Goal: Task Accomplishment & Management: Manage account settings

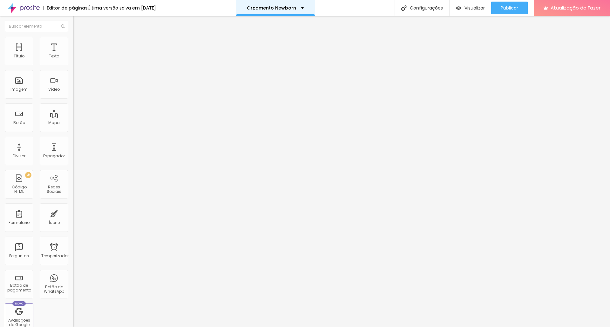
click at [279, 7] on font "Orçamento Newborn" at bounding box center [271, 8] width 49 height 6
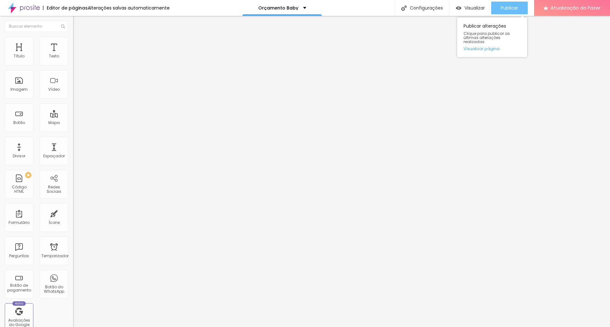
click at [509, 10] on font "Publicar" at bounding box center [508, 8] width 17 height 6
click at [73, 40] on img at bounding box center [76, 40] width 6 height 6
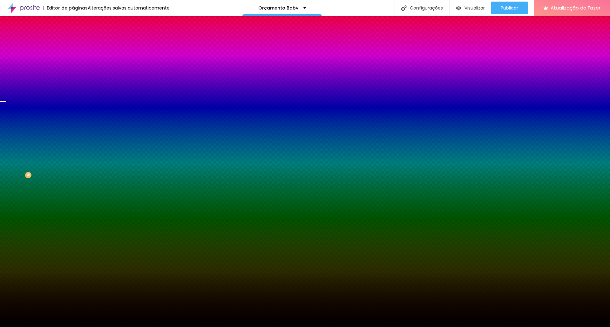
click at [77, 58] on font "Trocar imagem" at bounding box center [92, 55] width 31 height 5
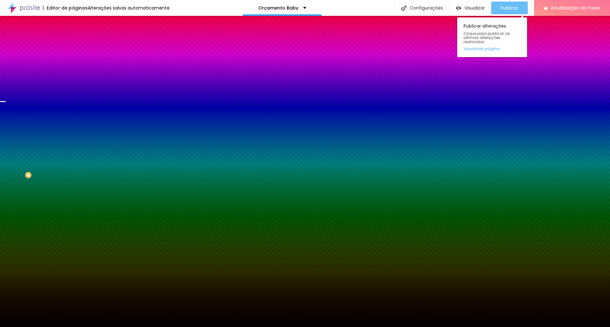
click at [507, 7] on font "Publicar" at bounding box center [508, 8] width 17 height 6
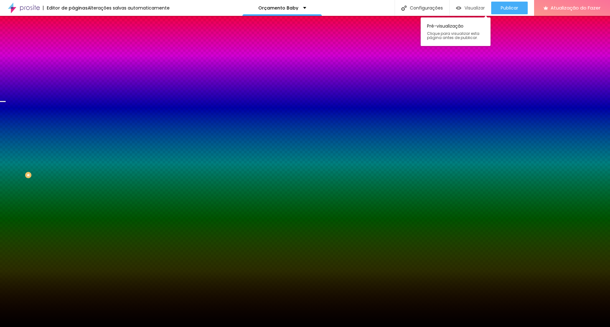
click at [466, 6] on font "Visualizar" at bounding box center [474, 8] width 20 height 6
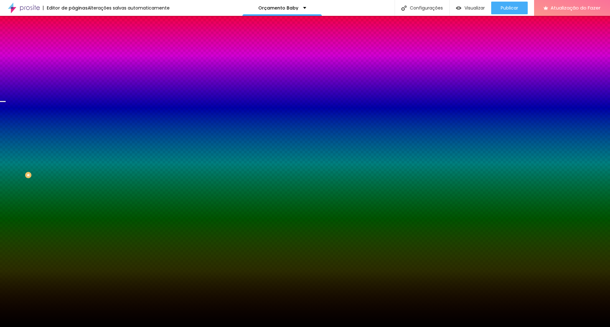
click at [77, 58] on font "Trocar imagem" at bounding box center [92, 55] width 31 height 5
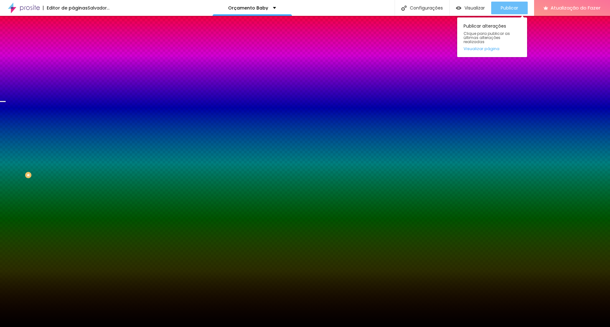
click at [502, 7] on font "Publicar" at bounding box center [508, 8] width 17 height 6
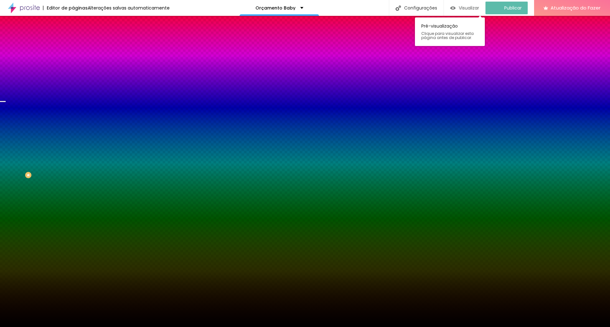
click at [466, 10] on font "Visualizar" at bounding box center [469, 8] width 20 height 6
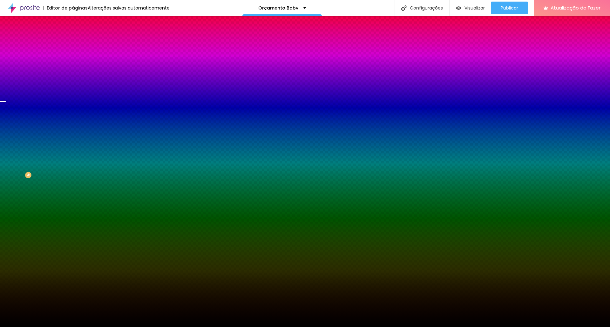
click at [77, 58] on font "Trocar imagem" at bounding box center [92, 55] width 31 height 5
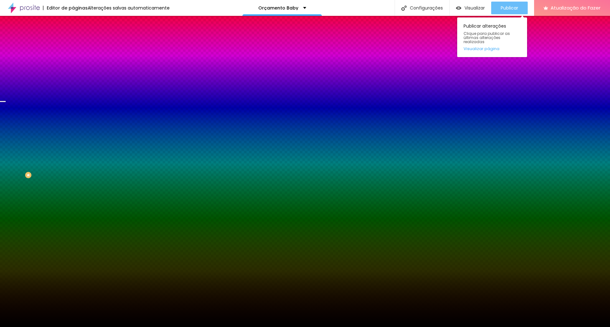
click at [511, 5] on font "Publicar" at bounding box center [508, 8] width 17 height 6
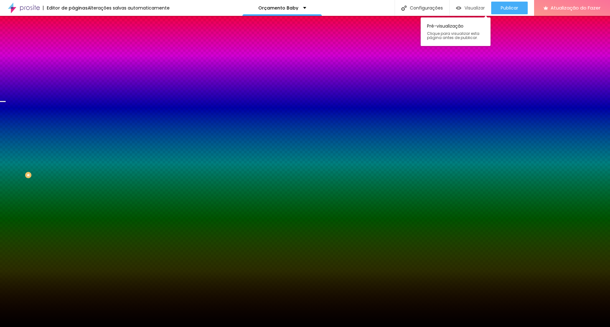
click at [466, 6] on font "Visualizar" at bounding box center [474, 8] width 20 height 6
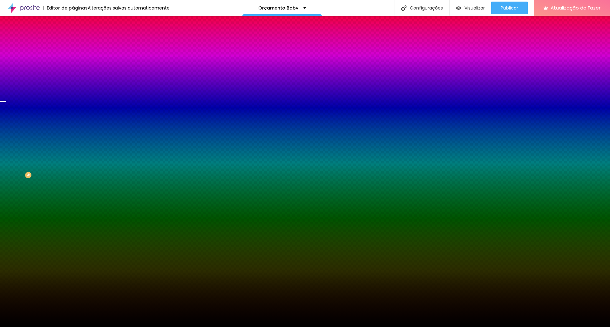
click at [77, 58] on font "Trocar imagem" at bounding box center [92, 55] width 31 height 5
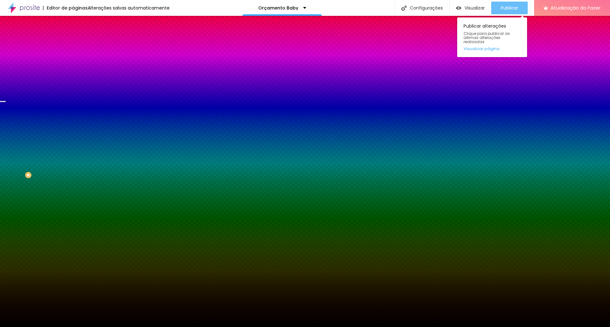
click at [511, 5] on font "Publicar" at bounding box center [508, 8] width 17 height 6
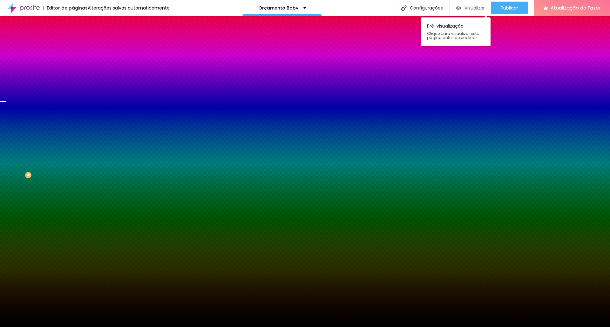
click at [472, 10] on font "Visualizar" at bounding box center [474, 8] width 20 height 6
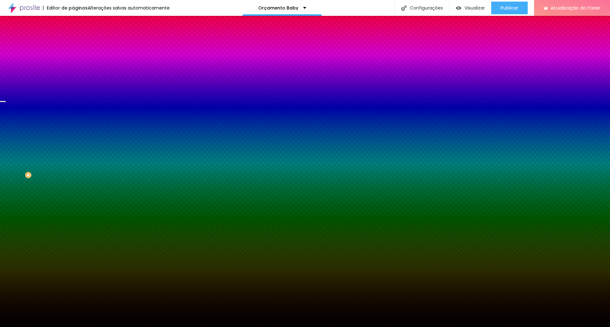
click at [73, 66] on font "Nenhum" at bounding box center [81, 63] width 17 height 5
click at [73, 76] on span "Paralaxe" at bounding box center [81, 73] width 17 height 5
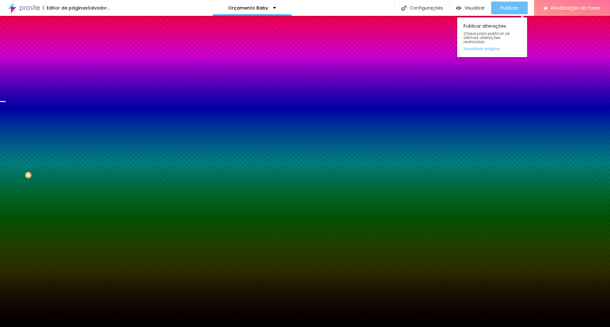
click at [509, 6] on font "Publicar" at bounding box center [508, 8] width 17 height 6
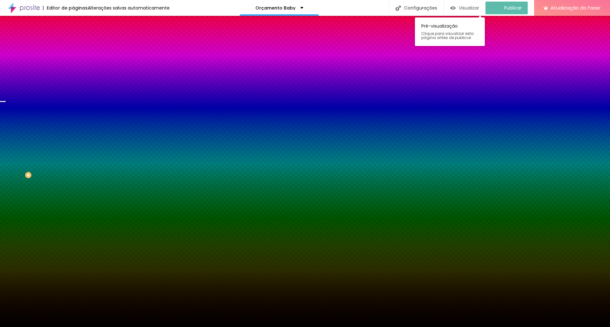
click at [468, 8] on font "Visualizar" at bounding box center [469, 8] width 20 height 6
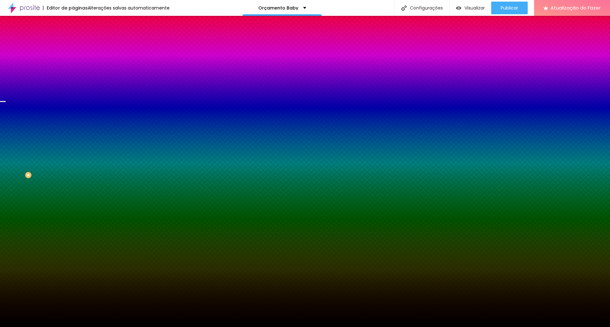
click at [73, 70] on span "Nenhum" at bounding box center [81, 66] width 17 height 5
click at [77, 58] on font "Trocar imagem" at bounding box center [92, 55] width 31 height 5
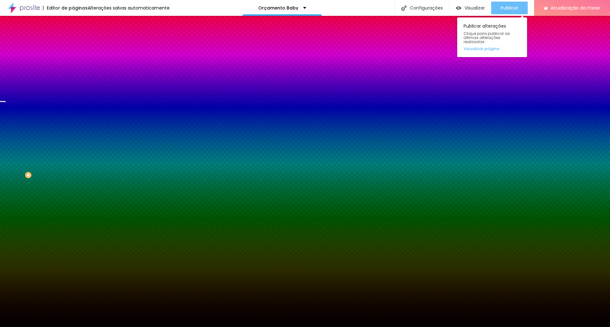
click at [510, 6] on font "Publicar" at bounding box center [508, 8] width 17 height 6
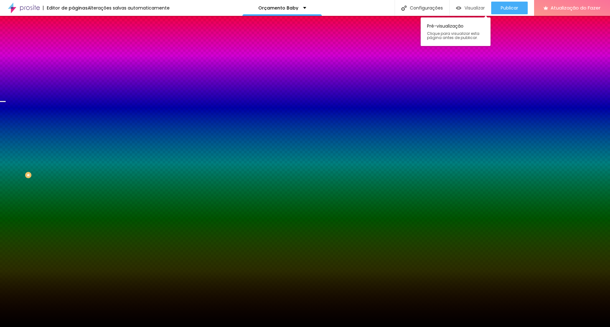
click at [473, 5] on font "Visualizar" at bounding box center [474, 8] width 20 height 6
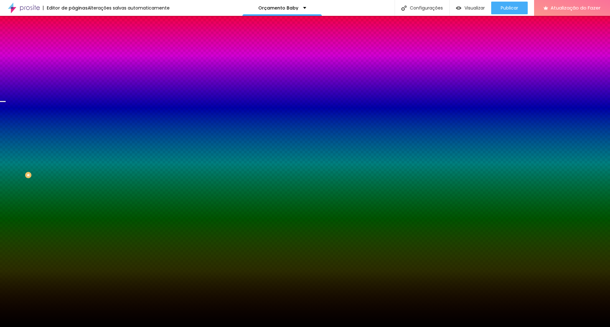
click at [77, 58] on font "Trocar imagem" at bounding box center [92, 55] width 31 height 5
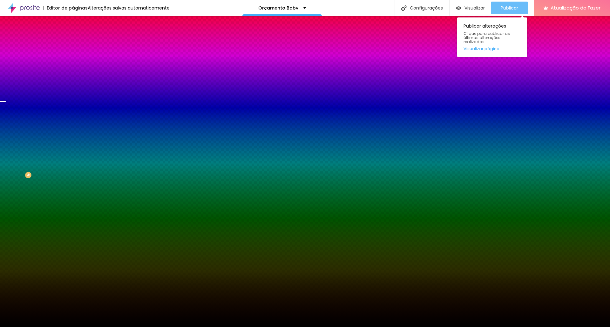
click at [515, 12] on div "Publicar" at bounding box center [508, 8] width 17 height 13
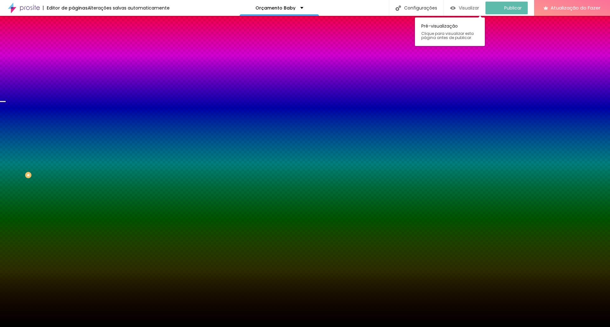
click at [472, 8] on font "Visualizar" at bounding box center [469, 8] width 20 height 6
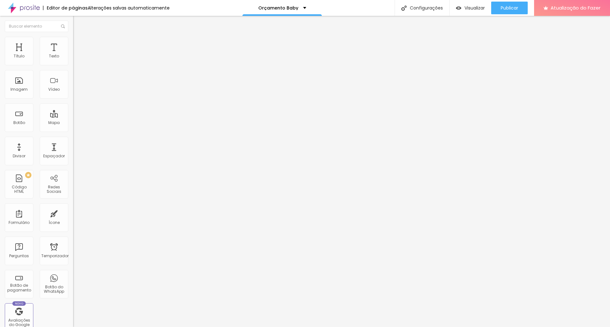
click at [73, 58] on font "Encaixotado" at bounding box center [85, 54] width 25 height 5
click at [73, 68] on span "Completo" at bounding box center [82, 64] width 19 height 5
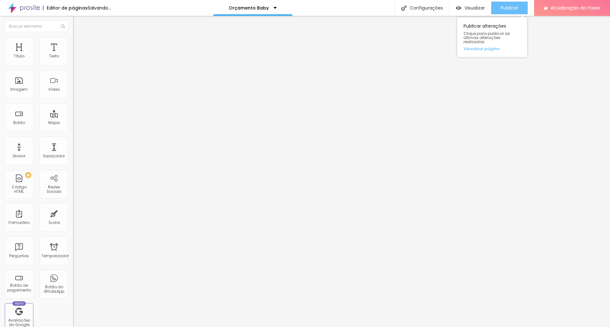
click at [508, 8] on font "Publicar" at bounding box center [508, 8] width 17 height 6
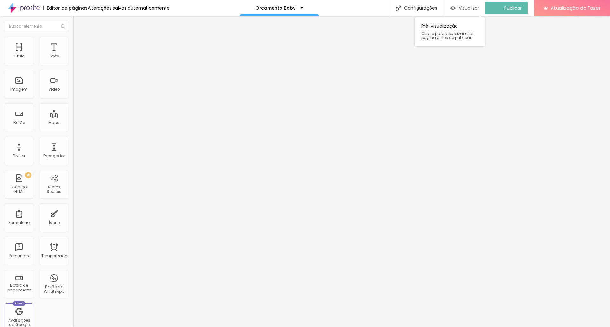
click at [471, 7] on font "Visualizar" at bounding box center [469, 8] width 20 height 6
click at [73, 58] on font "Completo" at bounding box center [82, 54] width 19 height 5
click at [73, 62] on span "Encaixotado" at bounding box center [85, 58] width 25 height 5
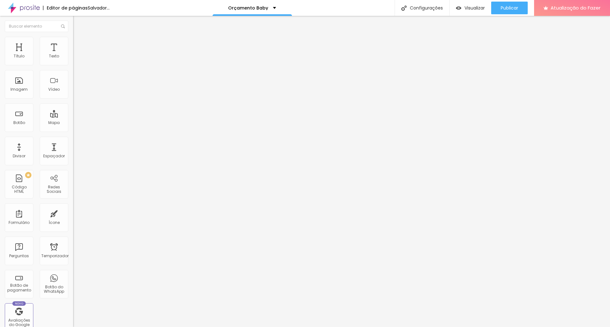
click at [73, 37] on img at bounding box center [76, 40] width 6 height 6
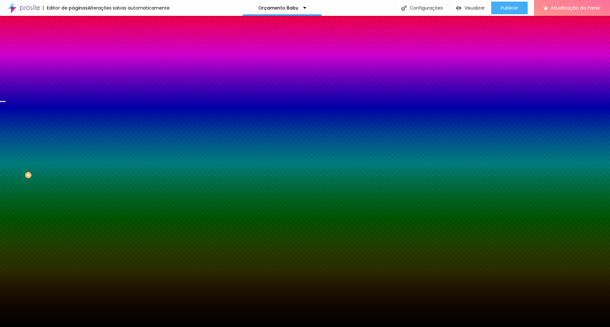
click at [73, 43] on img at bounding box center [76, 46] width 6 height 6
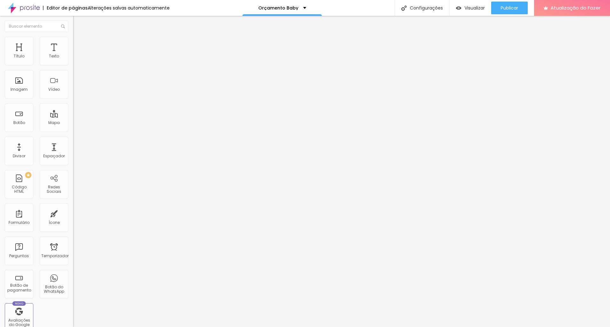
type input "144"
type input "129"
type input "108"
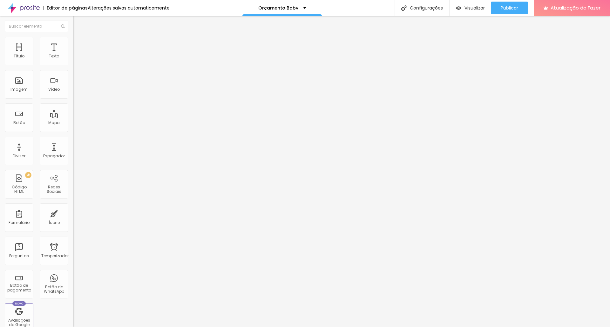
type input "108"
type input "102"
type input "97"
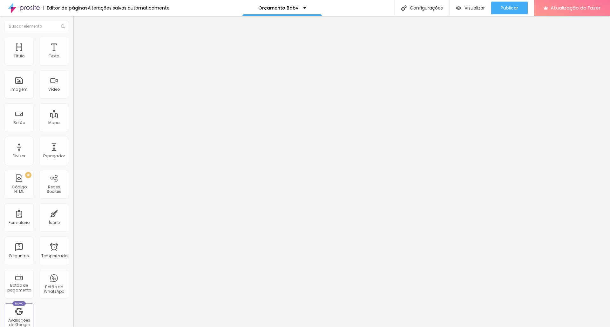
type input "92"
type input "97"
type input "102"
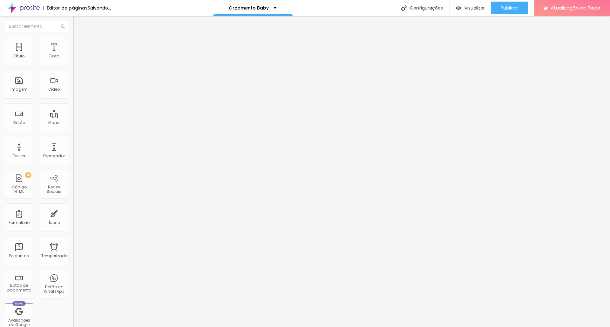
type input "102"
type input "108"
type input "113"
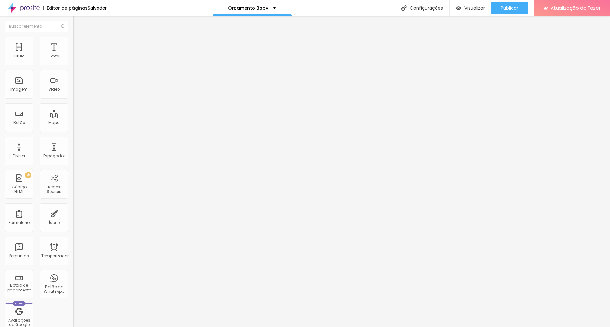
type input "118"
type input "123"
type input "129"
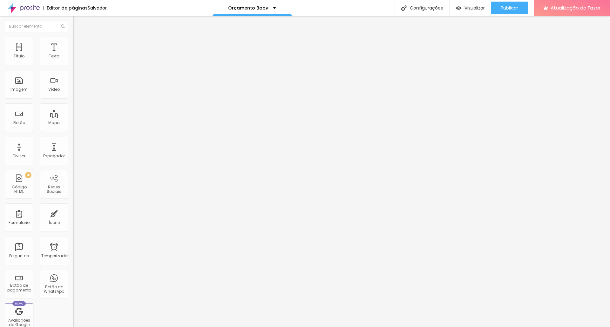
type input "129"
type input "134"
type input "139"
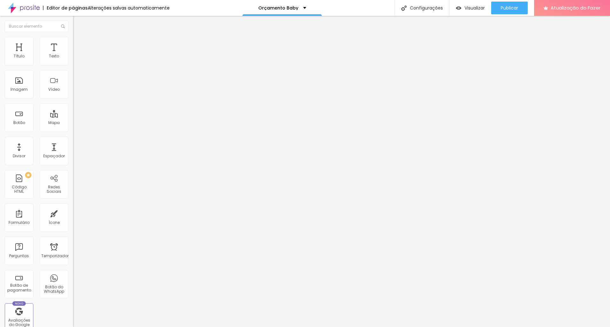
type input "144"
click at [73, 213] on input "range" at bounding box center [93, 215] width 41 height 5
click at [511, 9] on font "Publicar" at bounding box center [508, 8] width 17 height 6
click at [463, 7] on font "Visualizar" at bounding box center [469, 8] width 20 height 6
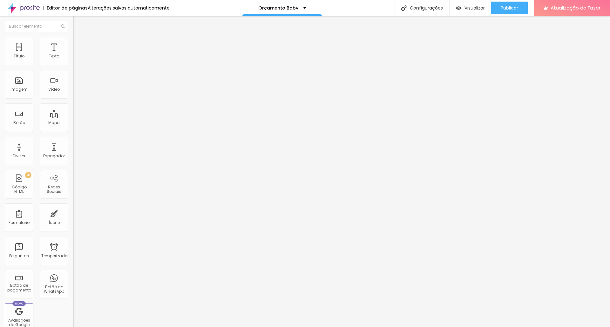
type input "150"
type input "160"
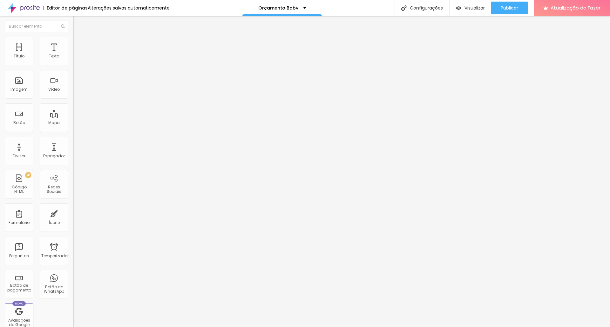
click at [73, 213] on input "range" at bounding box center [93, 215] width 41 height 5
click at [511, 10] on font "Publicar" at bounding box center [508, 8] width 17 height 6
click at [467, 8] on font "Visualizar" at bounding box center [469, 8] width 20 height 6
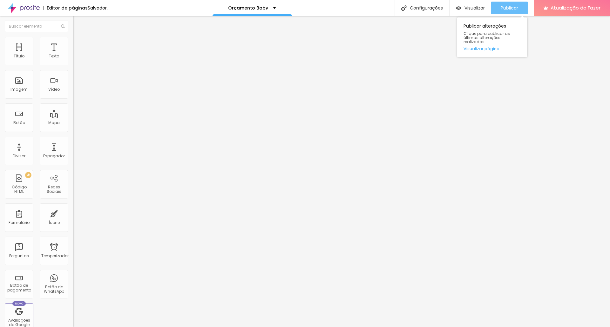
click at [504, 6] on font "Publicar" at bounding box center [508, 8] width 17 height 6
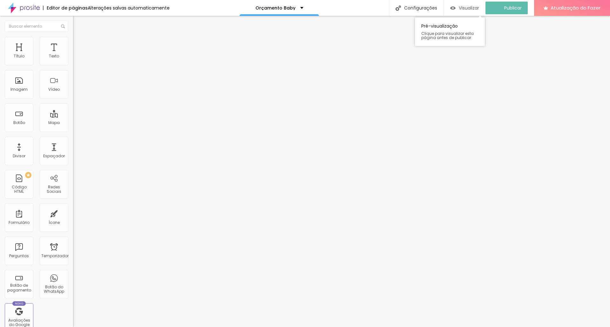
click at [473, 5] on font "Visualizar" at bounding box center [469, 8] width 20 height 6
click at [76, 91] on icon "button" at bounding box center [77, 90] width 3 height 3
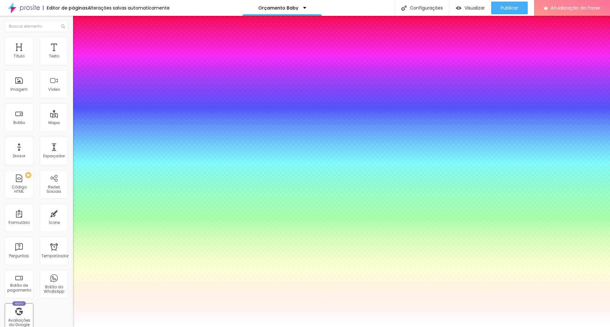
type input "1"
type input "0.5"
drag, startPoint x: 142, startPoint y: 180, endPoint x: 137, endPoint y: 181, distance: 5.8
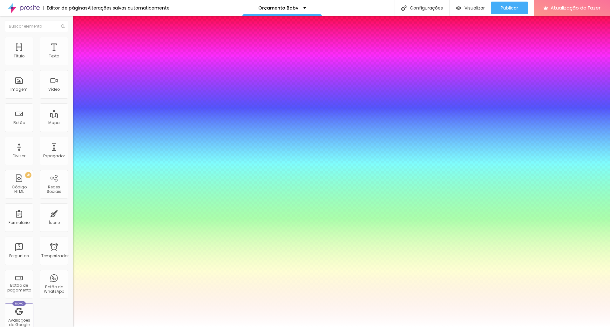
type input "8"
type input "1"
type input "0.5"
type input "80"
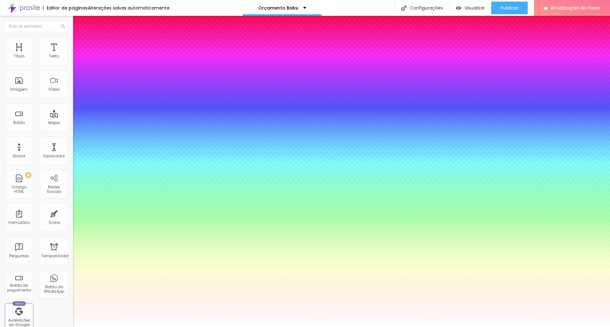
type input "80"
type input "1"
type input "0.5"
type input "1"
type input "0.5"
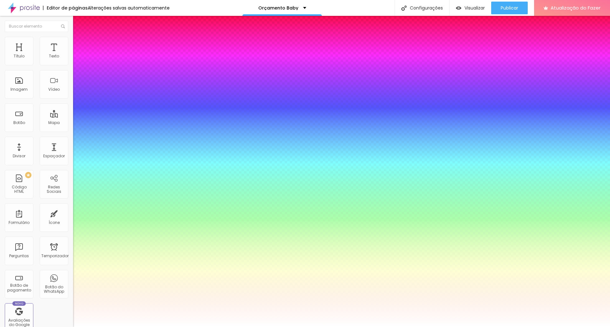
type input "80"
click at [438, 327] on div at bounding box center [305, 327] width 610 height 0
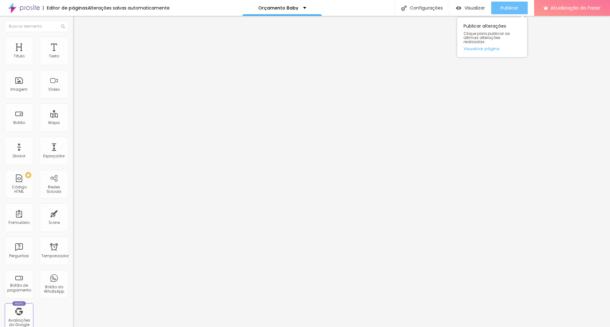
click at [510, 11] on div "Publicar" at bounding box center [508, 8] width 17 height 13
click at [474, 8] on font "Visualizar" at bounding box center [474, 8] width 20 height 6
click at [79, 44] on font "Estilo" at bounding box center [84, 40] width 10 height 5
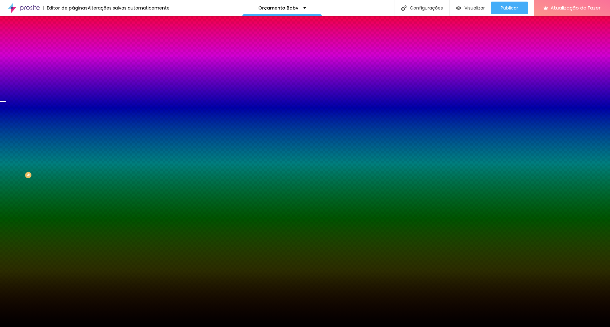
click at [73, 43] on img at bounding box center [76, 46] width 6 height 6
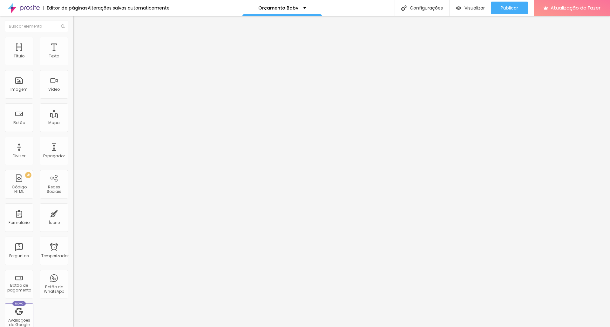
click at [73, 219] on input "160" at bounding box center [86, 222] width 27 height 7
type input "150"
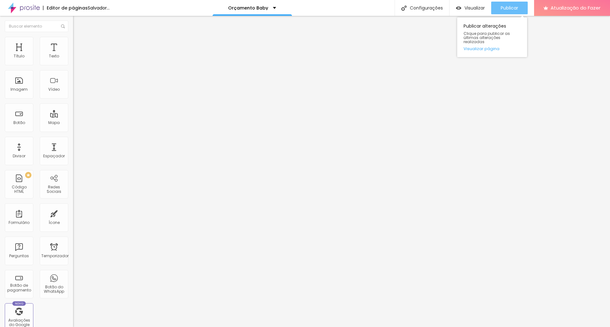
click at [506, 9] on font "Publicar" at bounding box center [508, 8] width 17 height 6
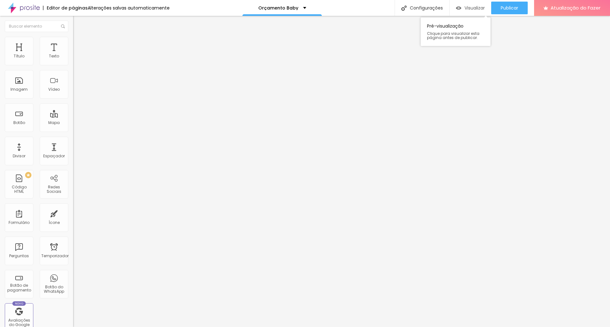
click at [467, 7] on font "Visualizar" at bounding box center [474, 8] width 20 height 6
click at [73, 42] on li "Estilo" at bounding box center [109, 40] width 73 height 6
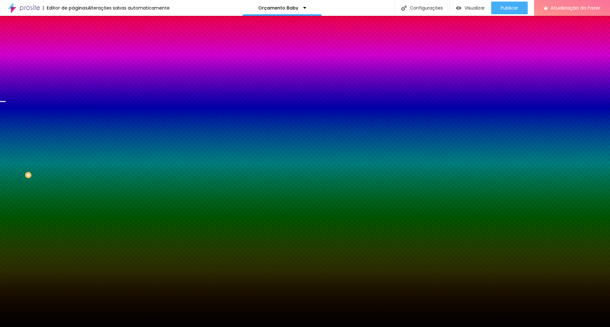
click at [76, 130] on icon "button" at bounding box center [78, 128] width 4 height 4
click at [133, 327] on div at bounding box center [305, 331] width 610 height 0
click at [520, 327] on div at bounding box center [305, 327] width 610 height 0
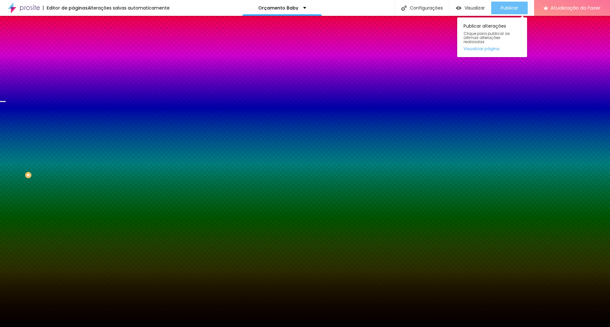
click at [517, 9] on font "Publicar" at bounding box center [508, 8] width 17 height 6
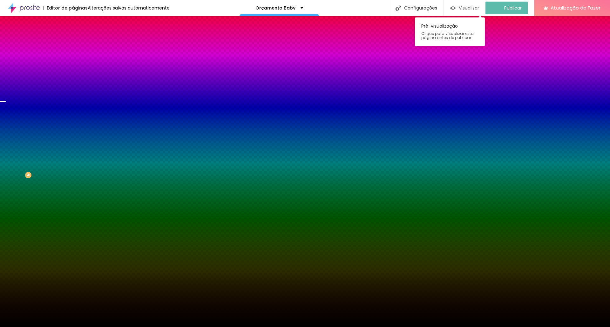
click at [467, 7] on font "Visualizar" at bounding box center [469, 8] width 20 height 6
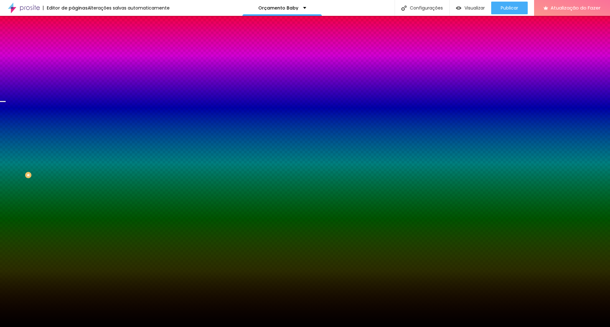
click at [76, 130] on icon "button" at bounding box center [78, 128] width 4 height 4
click at [139, 327] on div at bounding box center [305, 331] width 610 height 0
click at [43, 327] on div at bounding box center [305, 327] width 610 height 0
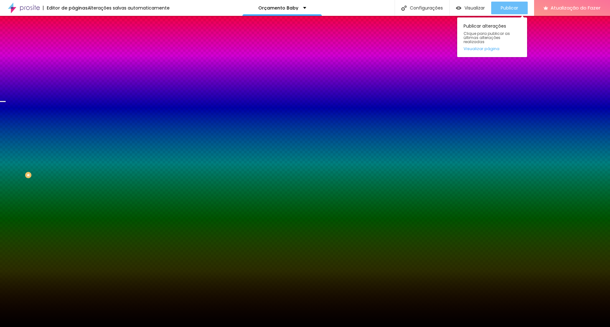
click at [500, 11] on div "Publicar" at bounding box center [508, 8] width 17 height 13
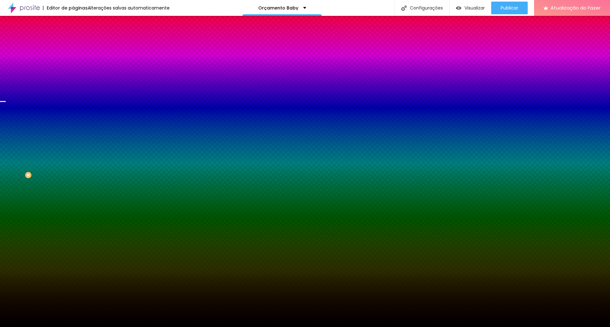
click at [79, 45] on font "Avançado" at bounding box center [89, 47] width 21 height 5
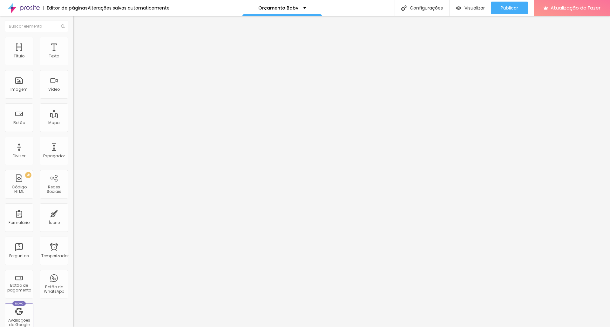
click at [78, 25] on div "Editar nulo" at bounding box center [94, 23] width 33 height 5
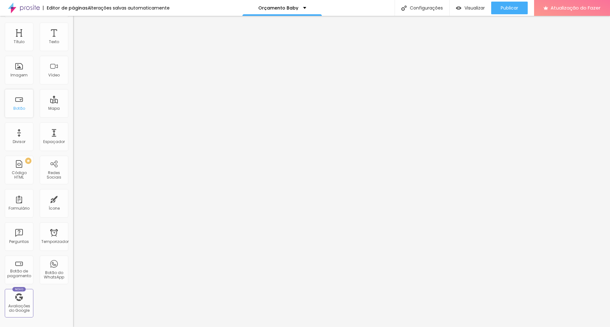
scroll to position [0, 0]
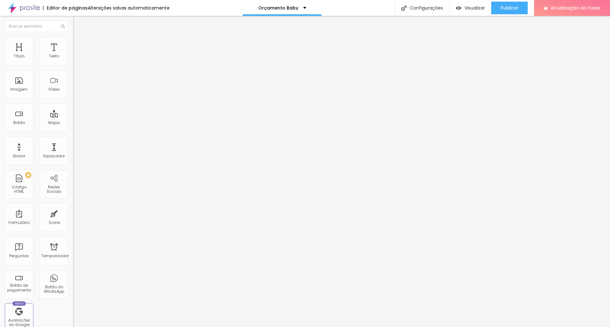
click at [73, 39] on li "Estilo" at bounding box center [109, 40] width 73 height 6
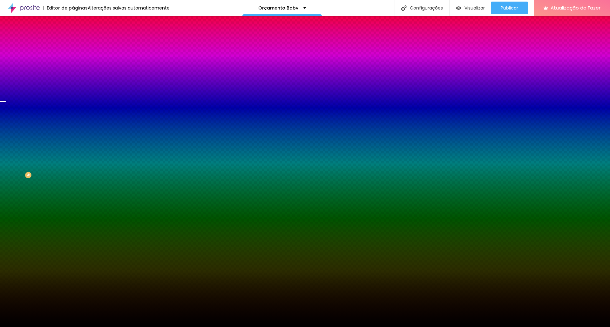
click at [73, 43] on img at bounding box center [76, 46] width 6 height 6
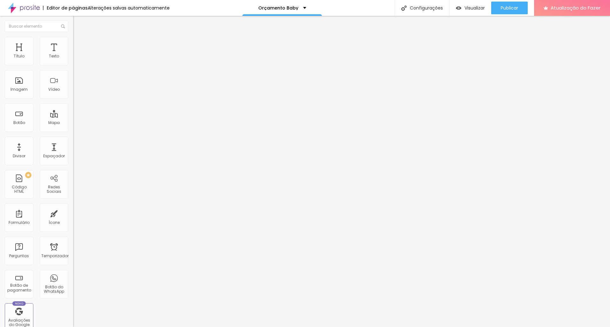
type input "150"
type input "139"
type input "134"
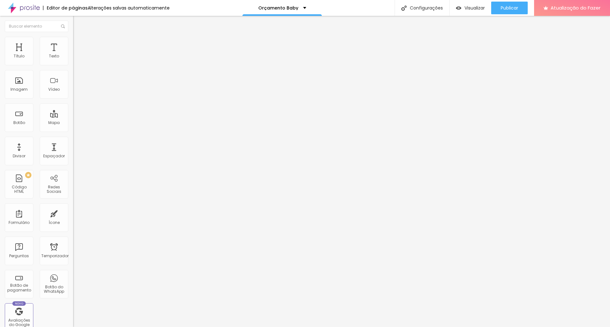
type input "129"
type input "123"
type input "118"
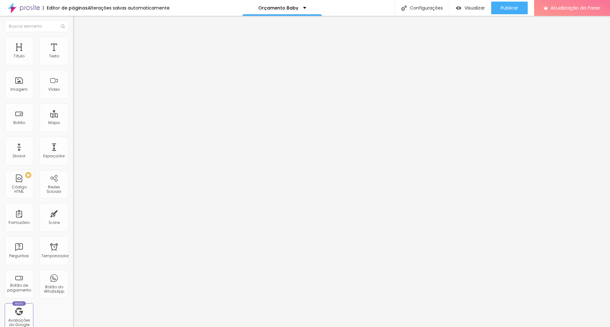
type input "118"
type input "113"
type input "97"
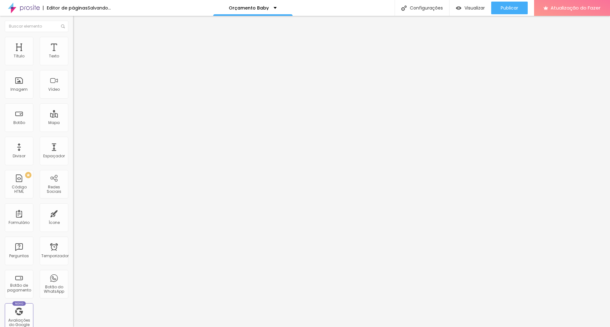
type input "92"
type input "86"
type input "65"
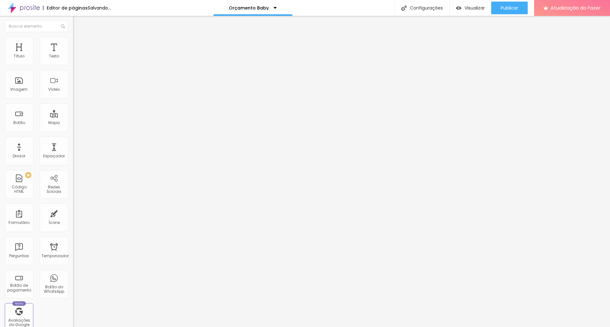
type input "65"
type input "55"
type input "50"
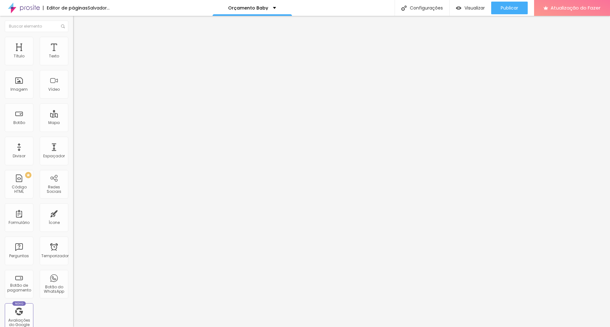
type input "39"
type input "34"
type input "28"
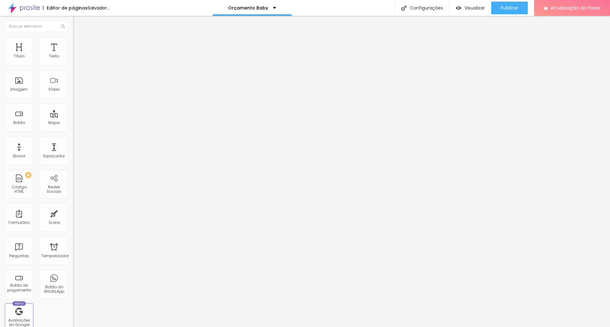
type input "28"
type input "23"
type input "13"
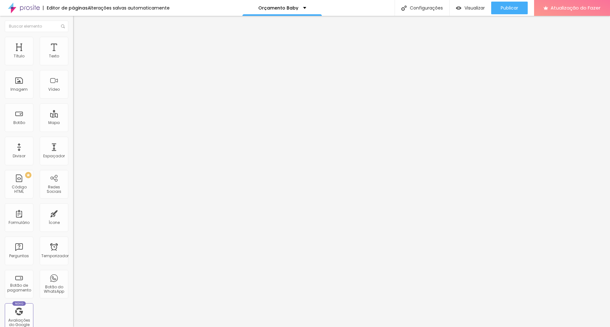
type input "2"
type input "0"
type input "13"
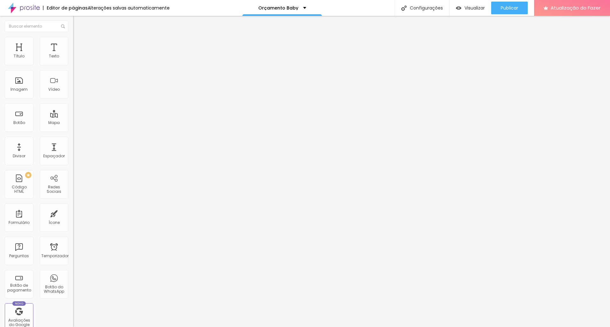
type input "13"
type input "150"
type input "176"
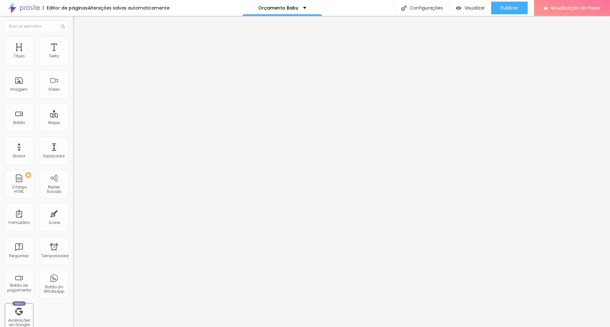
type input "181"
type input "197"
type input "202"
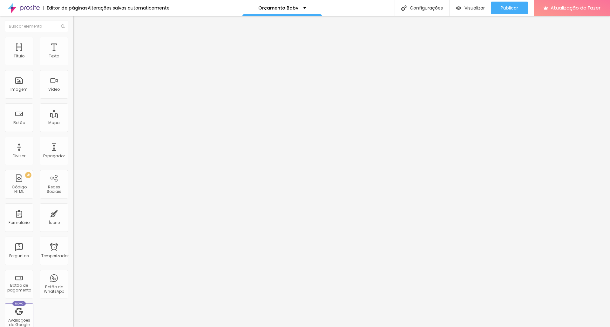
type input "202"
type input "208"
type input "213"
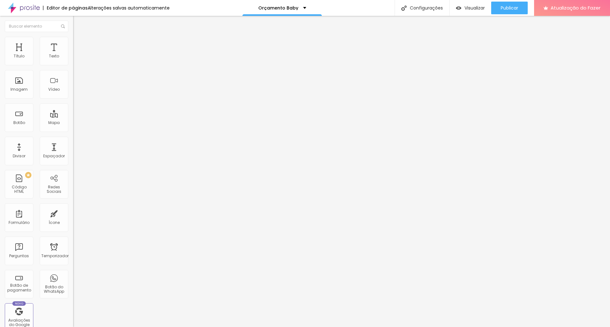
type input "218"
type input "223"
type input "229"
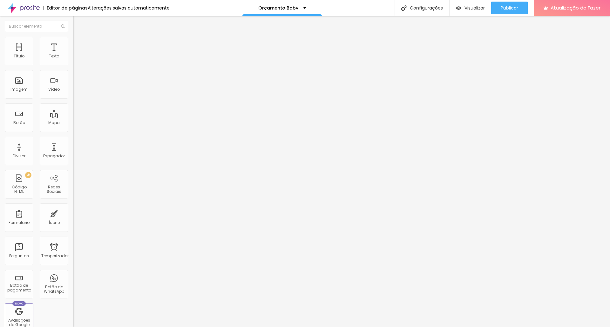
type input "229"
type input "234"
type input "245"
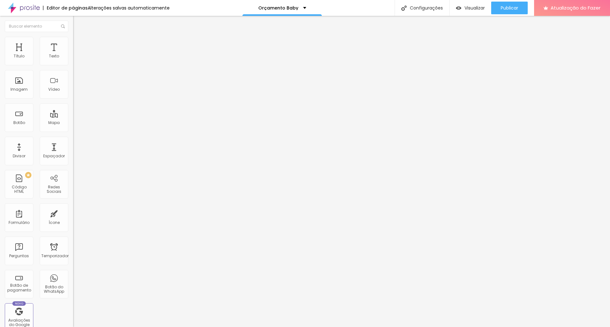
type input "255"
type input "260"
type input "266"
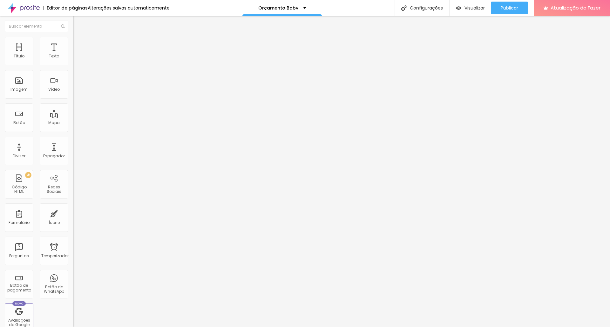
type input "266"
type input "287"
type input "302"
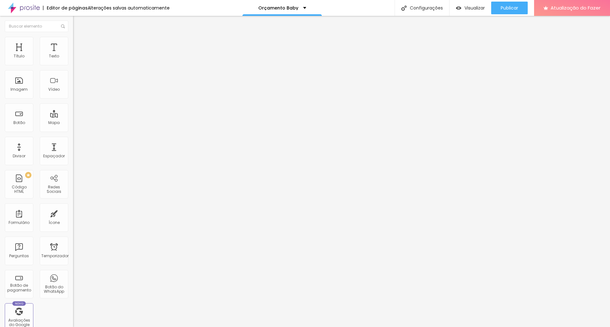
type input "313"
type input "324"
type input "329"
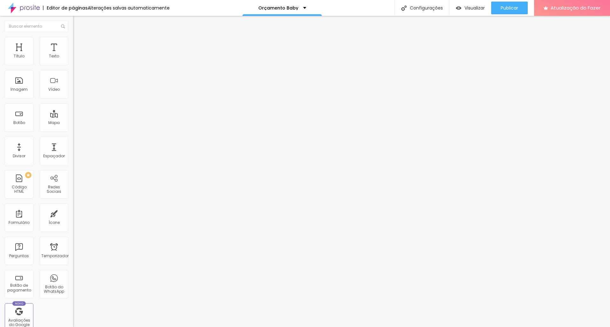
type input "329"
type input "334"
type input "339"
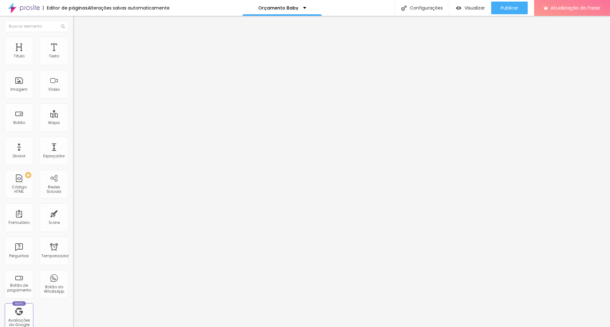
type input "345"
type input "350"
type input "355"
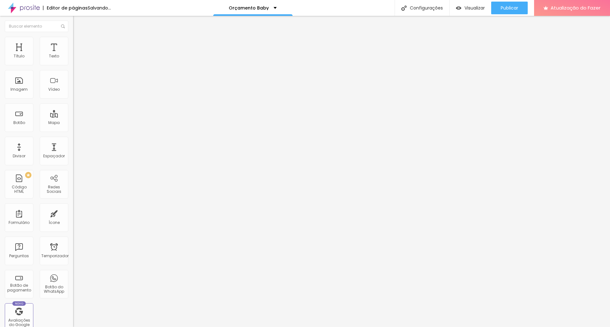
type input "355"
type input "350"
type input "292"
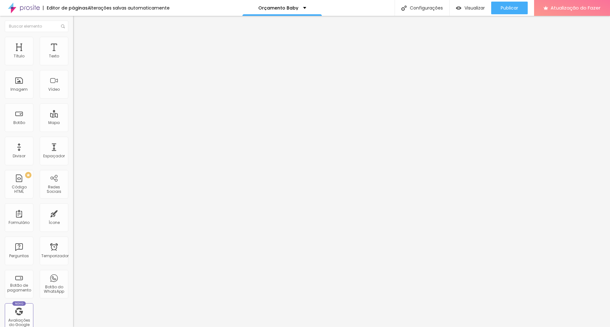
type input "276"
type input "260"
type input "245"
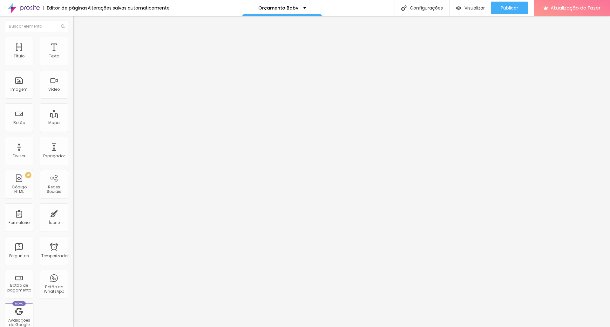
type input "245"
type input "229"
type input "213"
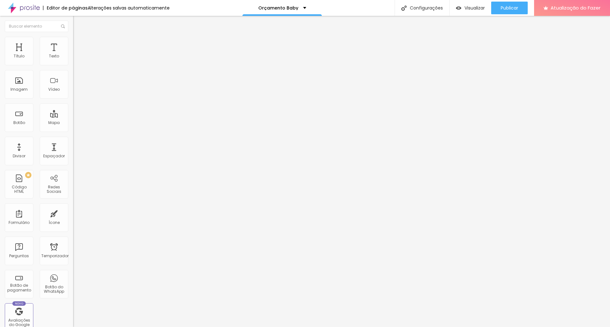
type input "197"
type input "181"
type input "171"
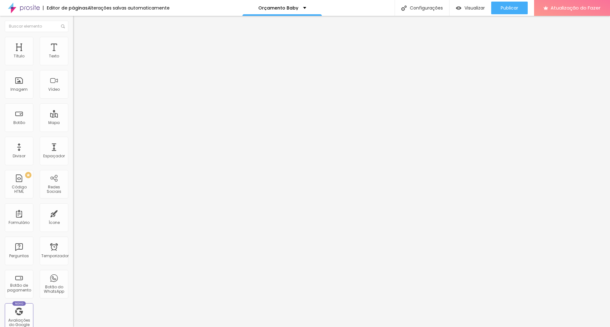
type input "171"
type input "155"
type input "139"
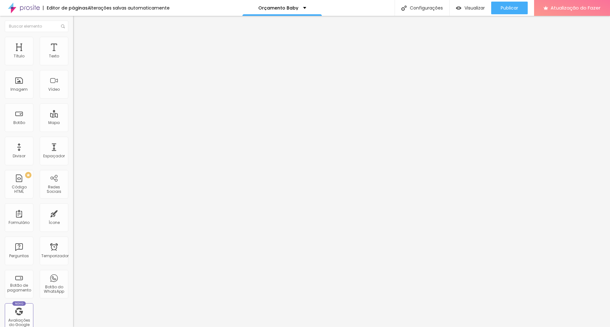
type input "123"
type input "92"
type input "71"
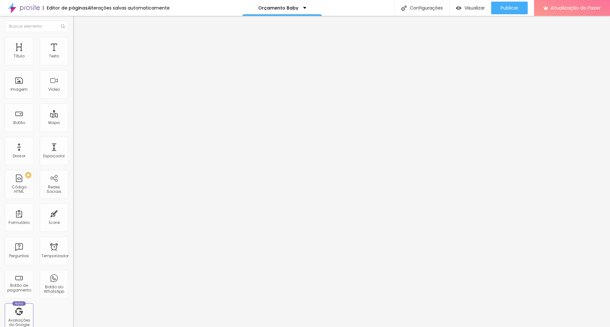
type input "71"
type input "65"
type input "55"
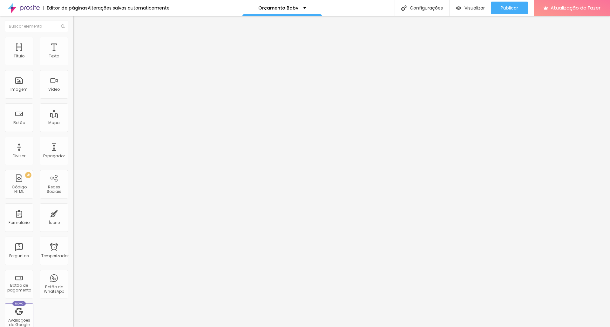
type input "50"
type input "39"
type input "23"
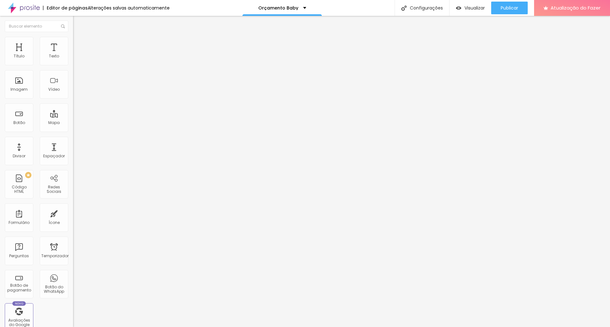
type input "23"
type input "18"
type input "7"
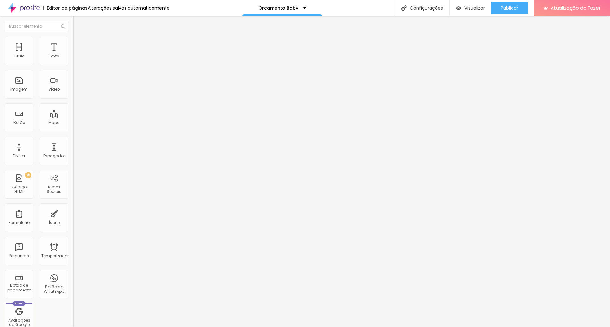
type input "2"
type input "0"
type input "7"
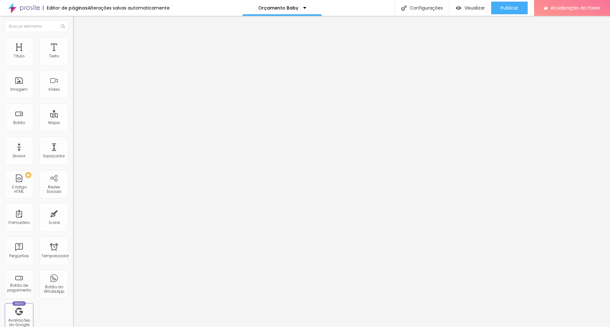
type input "7"
type input "18"
type input "28"
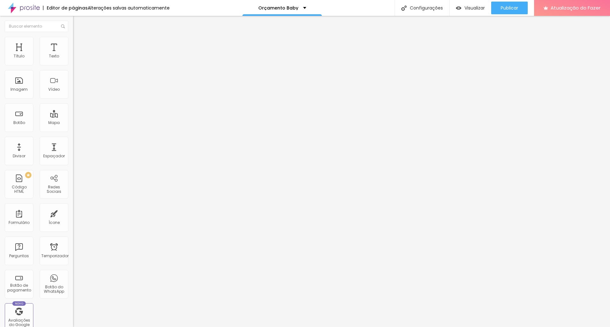
type input "34"
type input "39"
click at [73, 213] on input "range" at bounding box center [93, 215] width 41 height 5
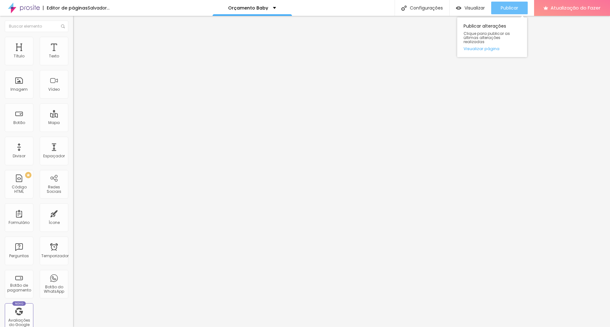
click at [515, 9] on font "Publicar" at bounding box center [508, 8] width 17 height 6
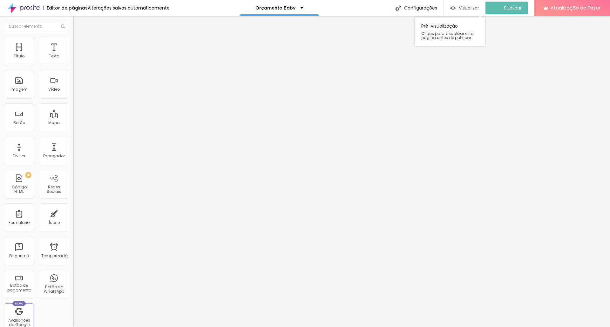
click at [467, 7] on font "Visualizar" at bounding box center [469, 8] width 20 height 6
click at [73, 38] on img at bounding box center [76, 40] width 6 height 6
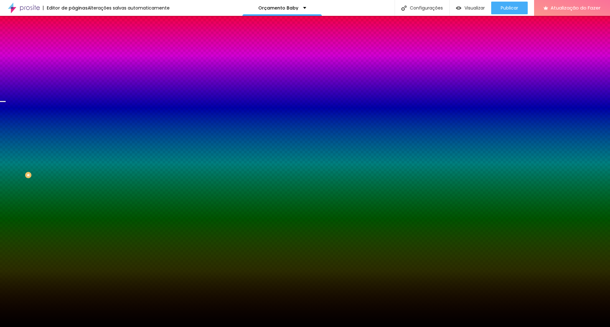
click at [77, 58] on font "Trocar imagem" at bounding box center [92, 55] width 31 height 5
click at [272, 6] on font "Orçamento Baby" at bounding box center [278, 8] width 40 height 6
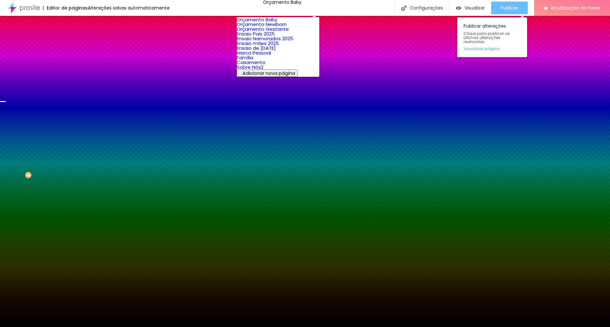
click at [512, 8] on font "Publicar" at bounding box center [508, 8] width 17 height 6
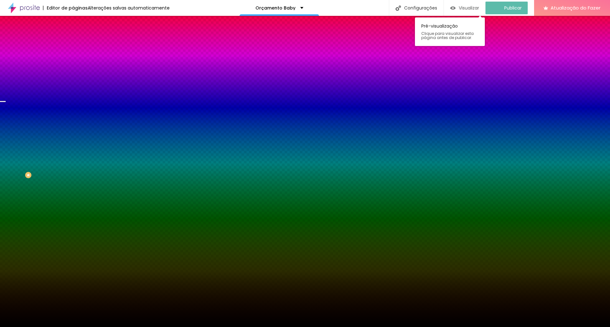
click at [469, 8] on font "Visualizar" at bounding box center [469, 8] width 20 height 6
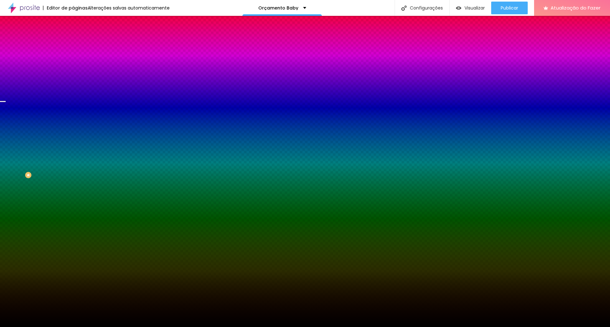
click at [77, 58] on font "Trocar imagem" at bounding box center [92, 55] width 31 height 5
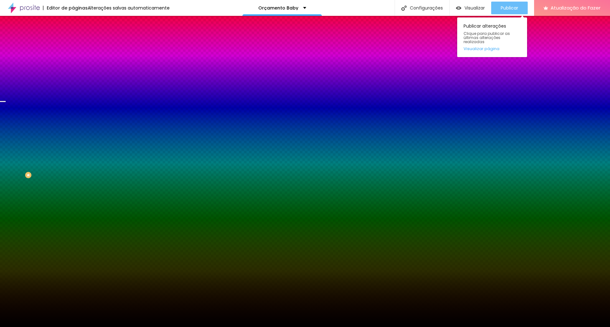
click at [507, 6] on font "Publicar" at bounding box center [508, 8] width 17 height 6
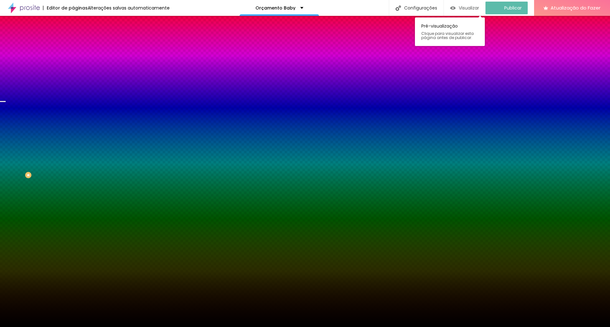
click at [472, 7] on font "Visualizar" at bounding box center [469, 8] width 20 height 6
click at [466, 7] on font "Visualizar" at bounding box center [474, 8] width 20 height 6
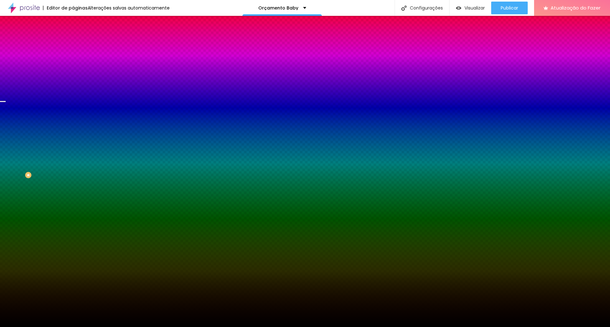
click at [77, 58] on font "Trocar imagem" at bounding box center [92, 55] width 31 height 5
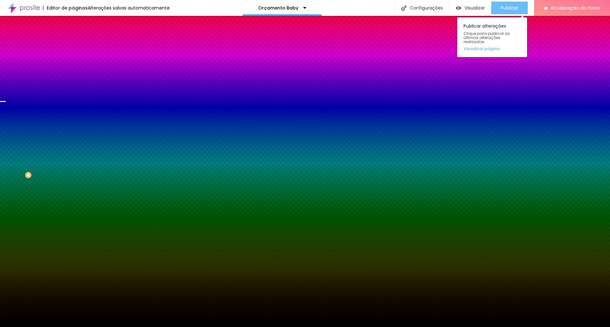
click at [520, 5] on button "Publicar" at bounding box center [509, 8] width 37 height 13
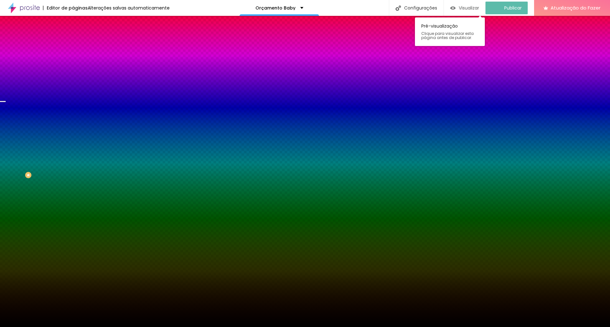
click at [469, 8] on font "Visualizar" at bounding box center [469, 8] width 20 height 6
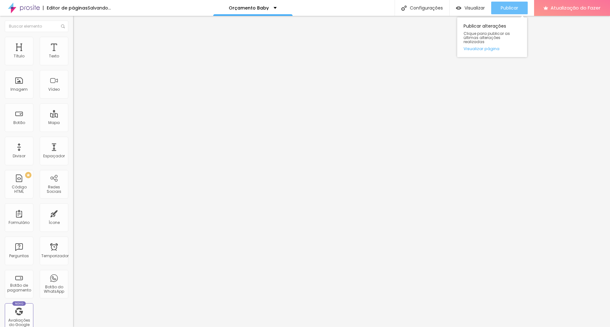
click at [502, 7] on font "Publicar" at bounding box center [508, 8] width 17 height 6
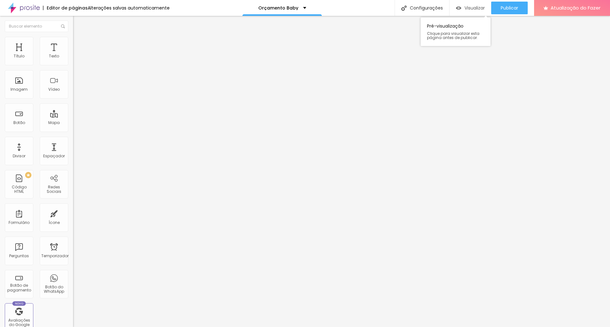
click at [473, 8] on font "Visualizar" at bounding box center [474, 8] width 20 height 6
click at [73, 40] on li "Estilo" at bounding box center [109, 40] width 73 height 6
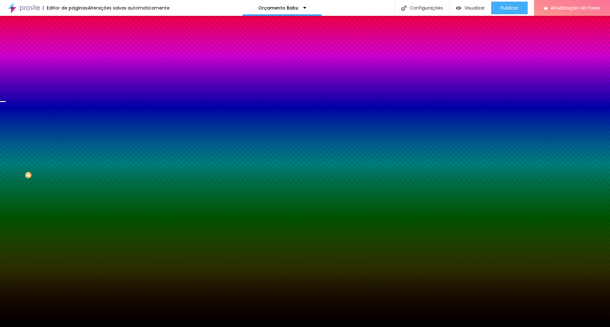
click at [77, 58] on font "Trocar imagem" at bounding box center [92, 55] width 31 height 5
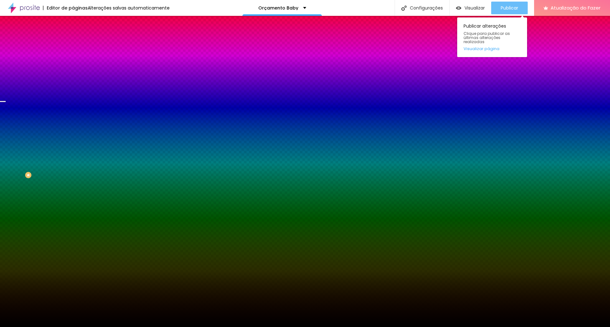
click at [511, 7] on font "Publicar" at bounding box center [508, 8] width 17 height 6
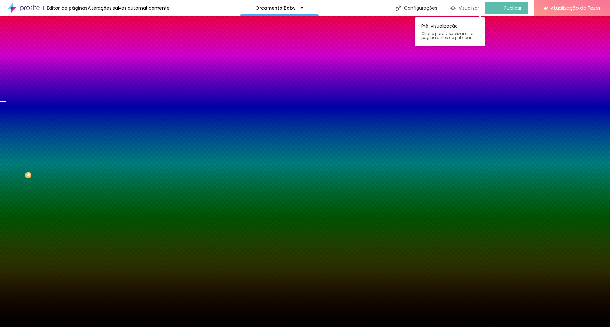
click at [468, 8] on font "Visualizar" at bounding box center [469, 8] width 20 height 6
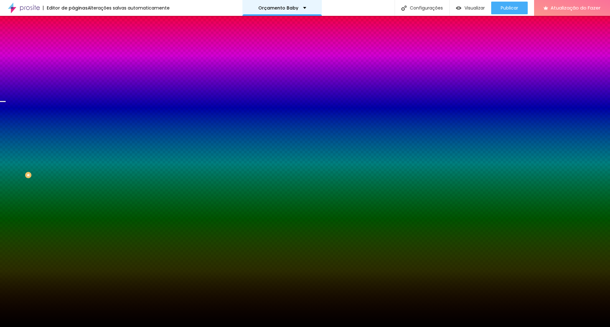
click at [299, 6] on div "Orçamento Baby" at bounding box center [282, 8] width 48 height 4
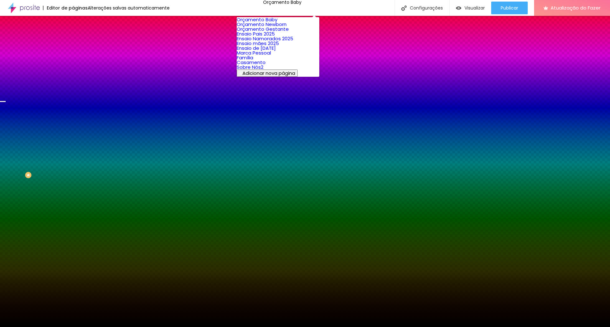
click at [280, 28] on font "Orçamento Newborn" at bounding box center [262, 24] width 50 height 7
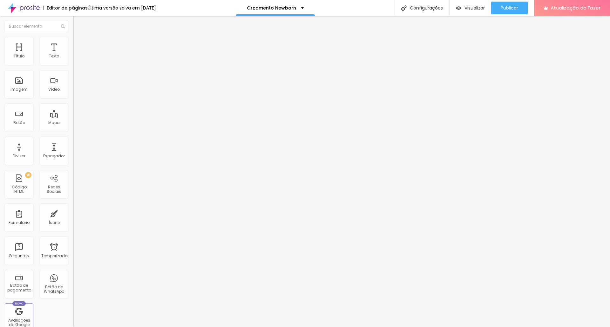
click at [73, 38] on img at bounding box center [76, 40] width 6 height 6
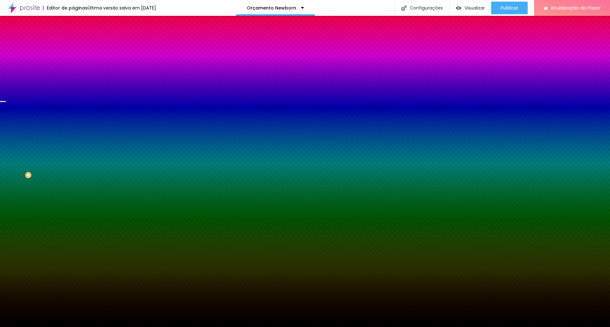
click at [73, 43] on img at bounding box center [76, 46] width 6 height 6
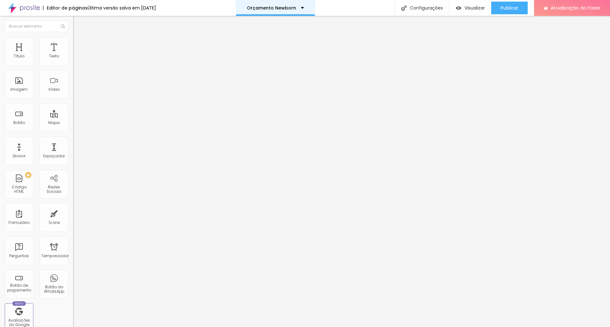
click at [278, 8] on font "Orçamento Newborn" at bounding box center [271, 8] width 49 height 6
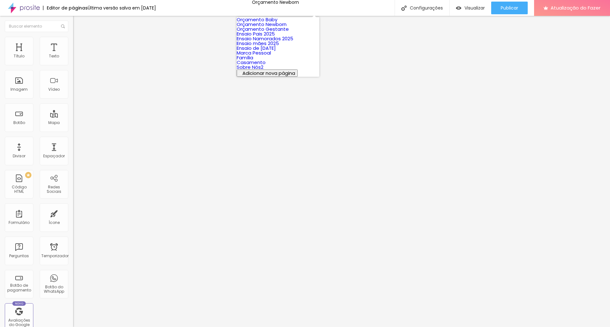
click at [278, 32] on font "Orçamento Gestante" at bounding box center [263, 29] width 52 height 7
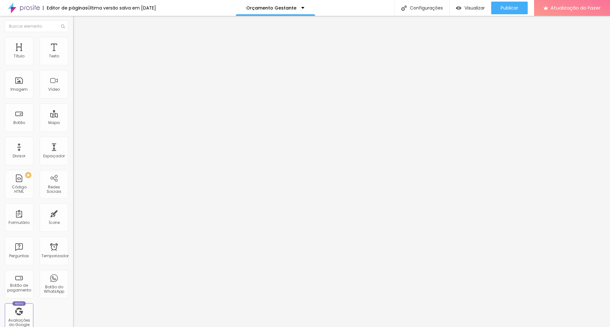
click at [73, 43] on img at bounding box center [76, 46] width 6 height 6
click at [277, 8] on font "Orçamento Gestante" at bounding box center [271, 8] width 50 height 6
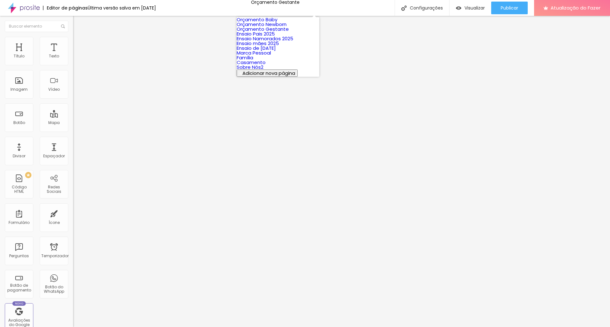
click at [277, 23] on link "Orçamento Baby" at bounding box center [257, 19] width 41 height 7
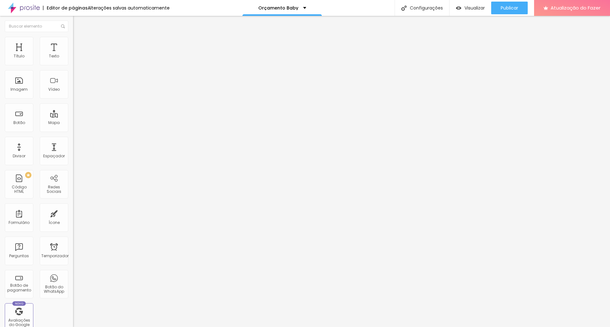
click at [73, 43] on li "Avançado" at bounding box center [109, 46] width 73 height 6
click at [73, 219] on input "150" at bounding box center [86, 222] width 27 height 7
type input "130"
click at [521, 8] on button "Publicar" at bounding box center [509, 8] width 37 height 13
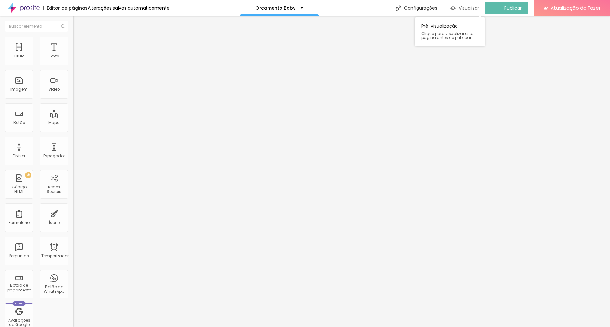
click at [475, 8] on font "Visualizar" at bounding box center [469, 8] width 20 height 6
click at [290, 8] on font "Orçamento Baby" at bounding box center [278, 8] width 40 height 6
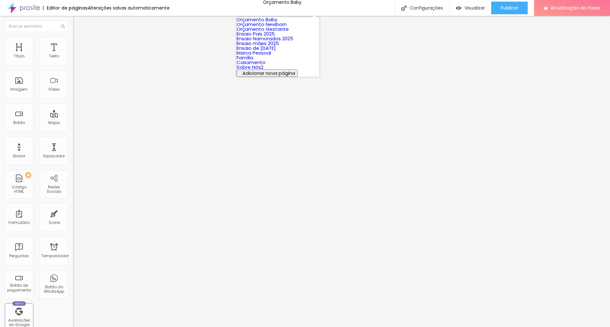
click at [286, 28] on font "Orçamento Newborn" at bounding box center [262, 24] width 50 height 7
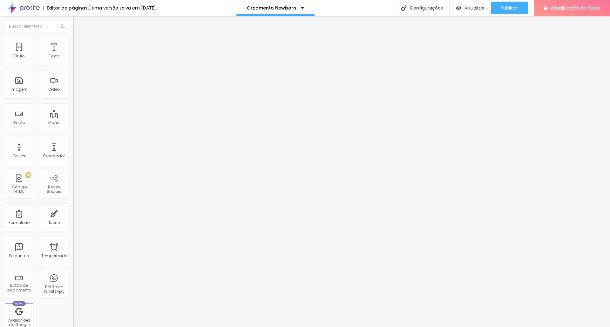
click at [73, 41] on img at bounding box center [76, 40] width 6 height 6
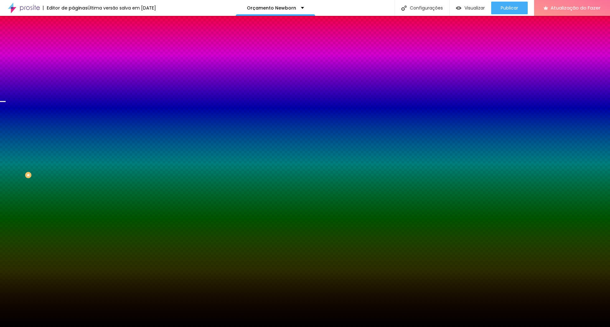
click at [77, 58] on font "Trocar imagem" at bounding box center [92, 55] width 31 height 5
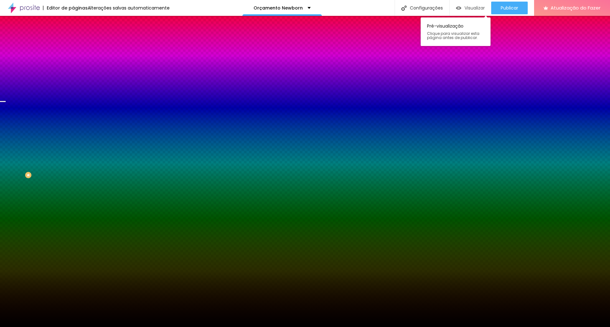
click at [473, 8] on font "Visualizar" at bounding box center [474, 8] width 20 height 6
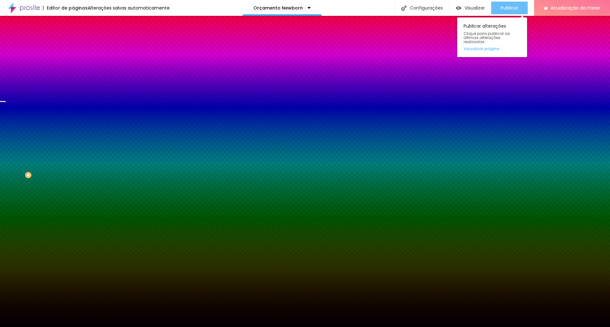
click at [505, 8] on font "Publicar" at bounding box center [508, 8] width 17 height 6
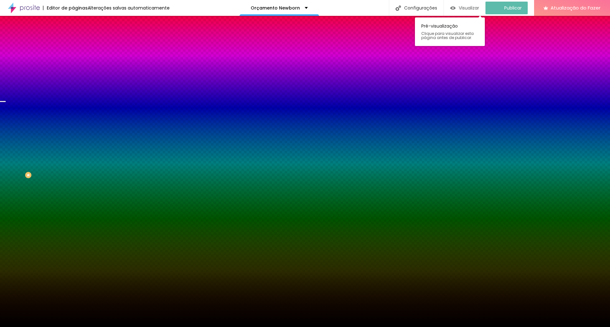
click at [465, 6] on font "Visualizar" at bounding box center [469, 8] width 20 height 6
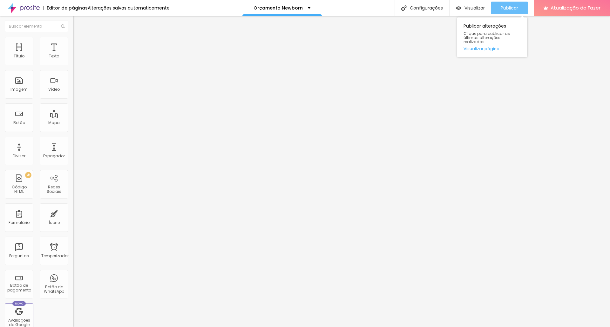
click at [521, 8] on button "Publicar" at bounding box center [509, 8] width 37 height 13
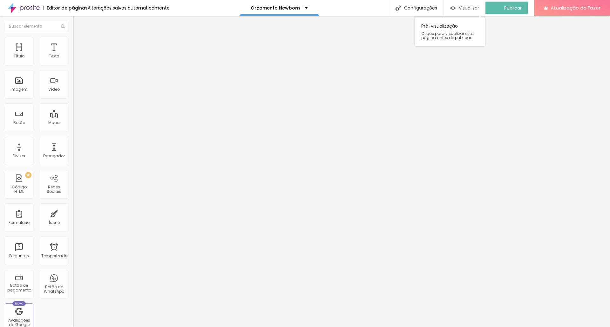
click at [470, 9] on font "Visualizar" at bounding box center [469, 8] width 20 height 6
click at [288, 7] on font "Orçamento Newborn" at bounding box center [277, 8] width 49 height 6
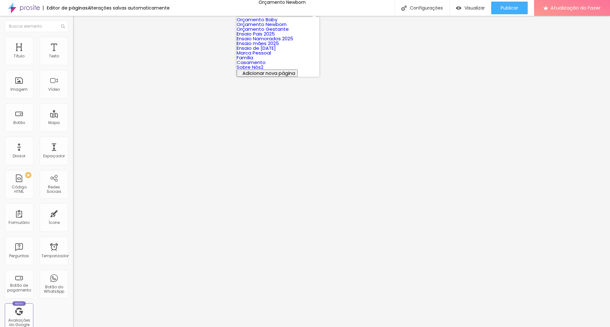
click at [281, 32] on font "Orçamento Gestante" at bounding box center [263, 29] width 52 height 7
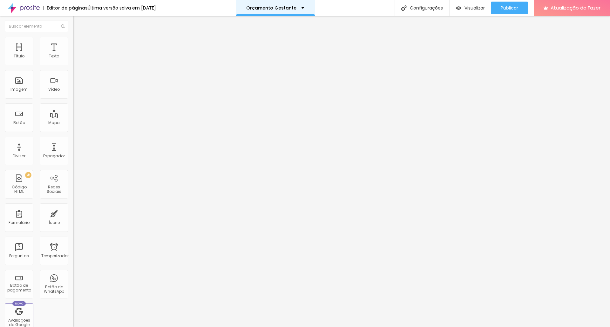
click at [292, 8] on font "Orçamento Gestante" at bounding box center [271, 8] width 50 height 6
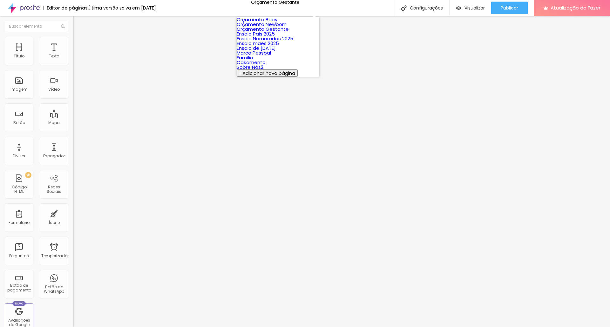
click at [277, 23] on link "Orçamento Baby" at bounding box center [257, 19] width 41 height 7
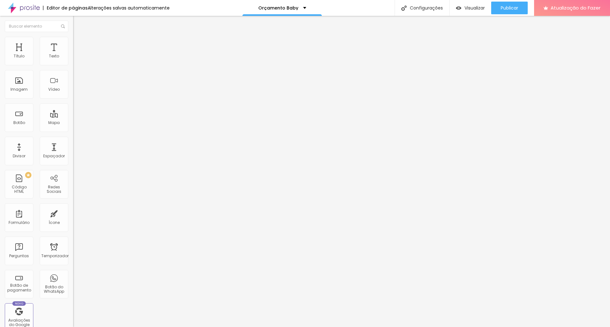
click at [79, 43] on font "Estilo" at bounding box center [84, 40] width 10 height 5
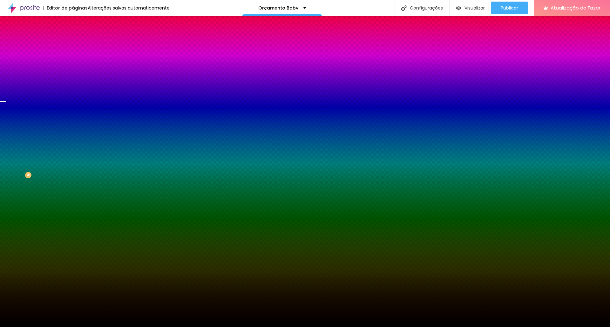
click at [73, 93] on input "#000000" at bounding box center [111, 89] width 76 height 6
click at [73, 86] on div at bounding box center [109, 86] width 73 height 0
drag, startPoint x: 65, startPoint y: 138, endPoint x: 65, endPoint y: 135, distance: 3.5
click at [6, 79] on div at bounding box center [2, 78] width 6 height 1
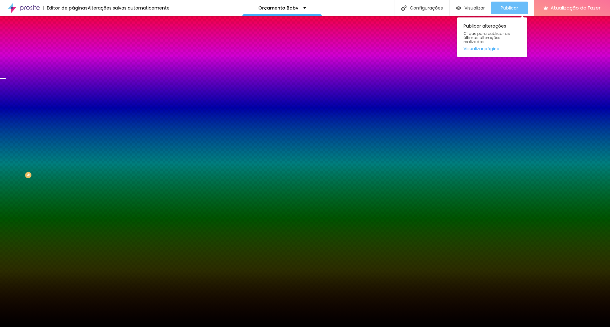
click at [511, 11] on font "Publicar" at bounding box center [508, 8] width 17 height 6
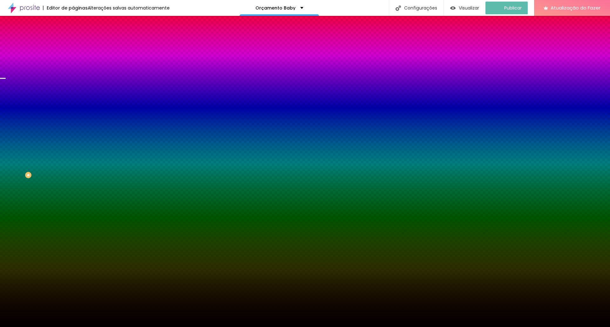
click at [73, 86] on div at bounding box center [109, 86] width 73 height 0
click at [279, 4] on div "Orçamento Baby" at bounding box center [281, 8] width 79 height 16
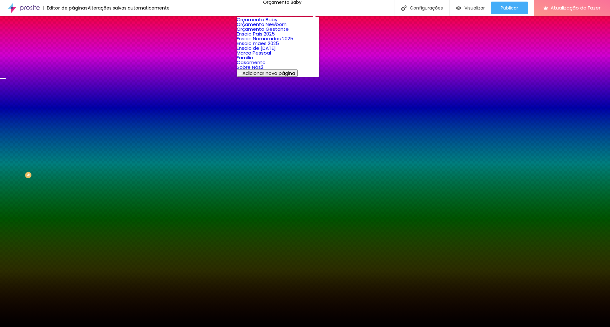
click at [277, 28] on font "Orçamento Newborn" at bounding box center [262, 24] width 50 height 7
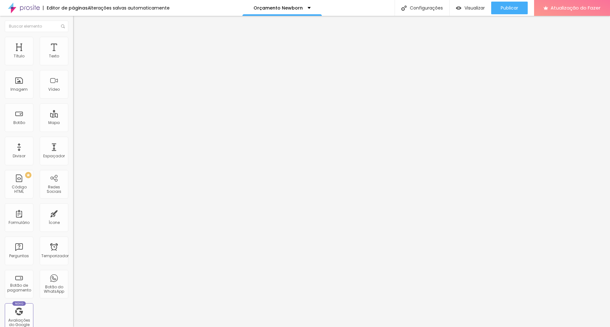
click at [73, 41] on li "Estilo" at bounding box center [109, 40] width 73 height 6
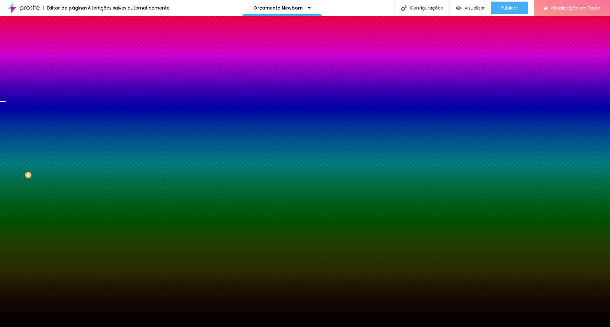
click at [73, 86] on div at bounding box center [109, 86] width 73 height 0
drag, startPoint x: 66, startPoint y: 138, endPoint x: 66, endPoint y: 135, distance: 3.8
click at [6, 79] on div at bounding box center [3, 78] width 6 height 1
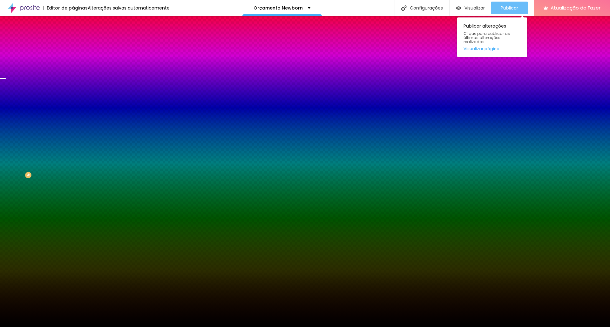
click at [500, 6] on font "Publicar" at bounding box center [508, 8] width 17 height 6
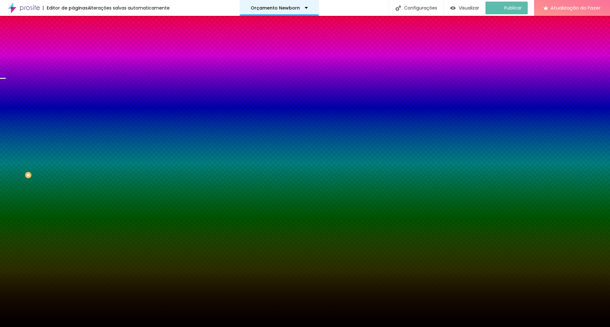
click at [288, 7] on font "Orçamento Newborn" at bounding box center [275, 8] width 49 height 6
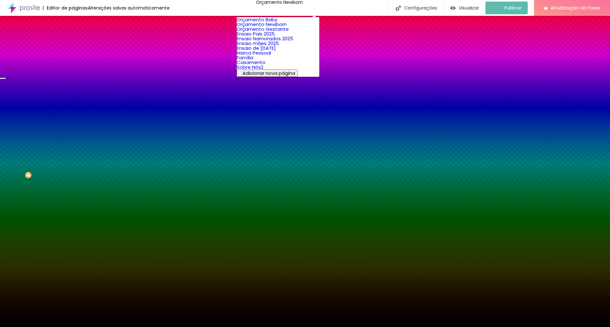
click at [275, 32] on font "Orçamento Gestante" at bounding box center [263, 29] width 52 height 7
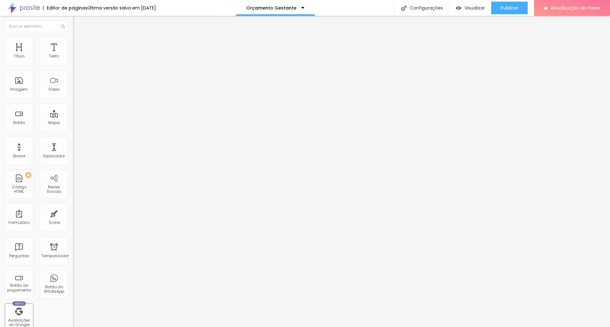
click at [79, 43] on font "Estilo" at bounding box center [84, 40] width 10 height 5
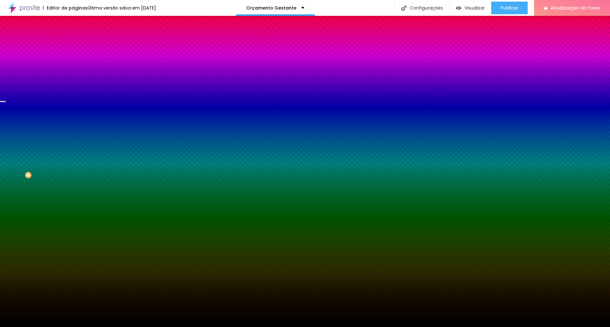
click at [73, 86] on div at bounding box center [109, 86] width 73 height 0
drag, startPoint x: 65, startPoint y: 138, endPoint x: 65, endPoint y: 134, distance: 3.5
click at [6, 76] on div at bounding box center [2, 75] width 6 height 1
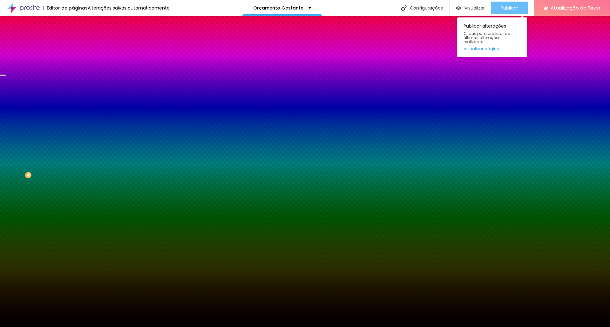
click at [506, 9] on font "Publicar" at bounding box center [508, 8] width 17 height 6
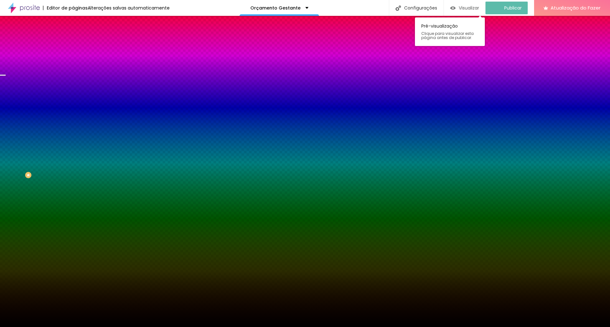
click at [470, 7] on font "Visualizar" at bounding box center [469, 8] width 20 height 6
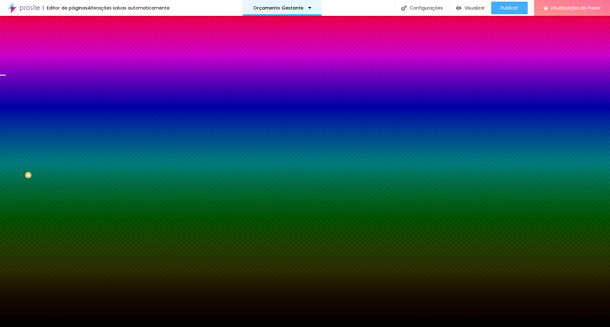
click at [281, 6] on font "Orçamento Gestante" at bounding box center [278, 8] width 50 height 6
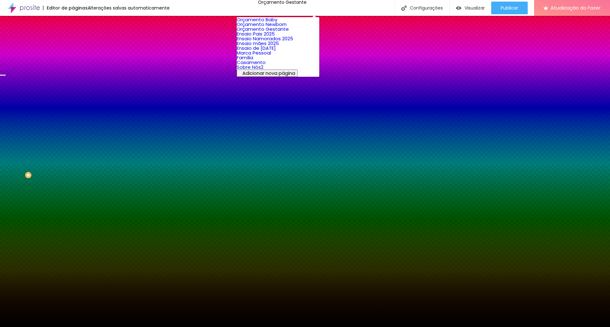
click at [276, 28] on font "Orçamento Newborn" at bounding box center [262, 24] width 50 height 7
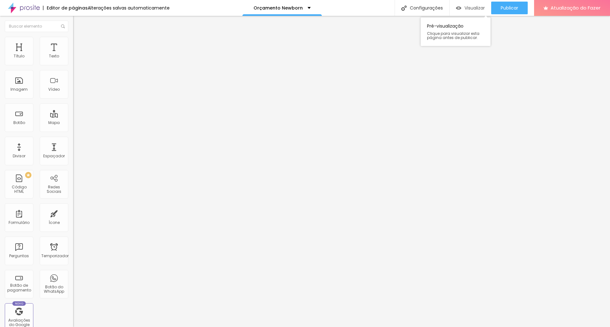
click at [472, 8] on font "Visualizar" at bounding box center [474, 8] width 20 height 6
click at [79, 43] on font "Estilo" at bounding box center [84, 40] width 10 height 5
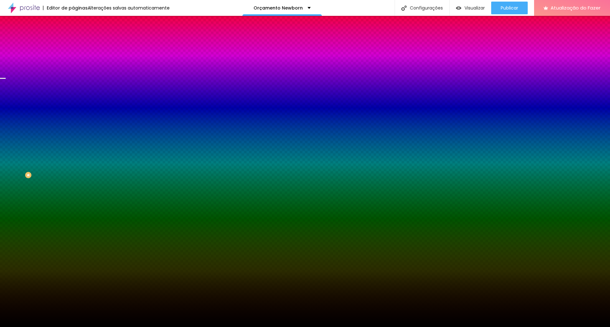
drag, startPoint x: 53, startPoint y: 114, endPoint x: 67, endPoint y: 115, distance: 14.3
click at [73, 93] on input "#000000" at bounding box center [111, 89] width 76 height 6
paste input "9B6B4"
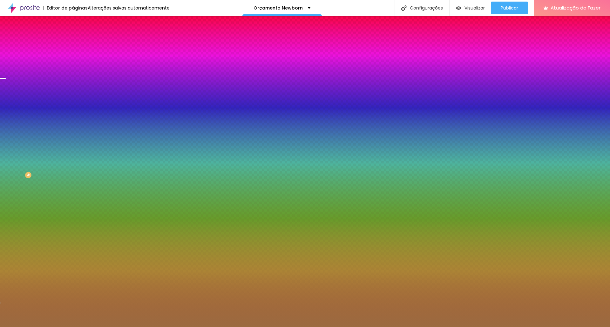
click at [73, 86] on div at bounding box center [109, 86] width 73 height 0
drag, startPoint x: 65, startPoint y: 134, endPoint x: 66, endPoint y: 145, distance: 10.5
click at [6, 147] on div at bounding box center [2, 147] width 6 height 1
drag, startPoint x: 53, startPoint y: 116, endPoint x: 72, endPoint y: 118, distance: 19.1
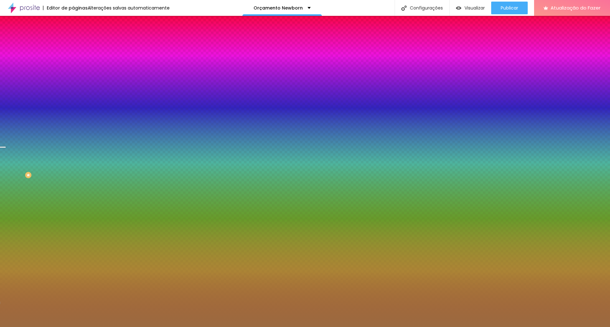
click at [73, 118] on div "Imagem de fundo Trocar imagem Efeito da Imagem Nenhum Nenhum Paralaxe Cor de fu…" at bounding box center [109, 91] width 73 height 82
paste input "684E2D"
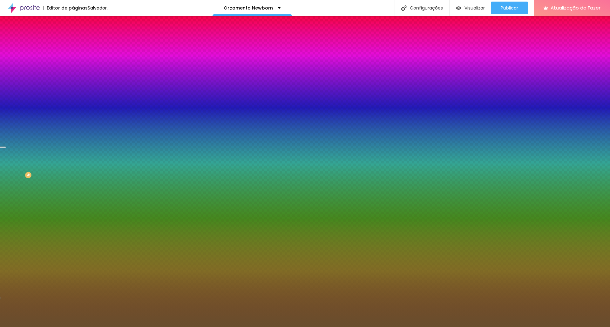
type input "#684E2D"
click at [73, 86] on div at bounding box center [109, 86] width 73 height 0
drag, startPoint x: 65, startPoint y: 144, endPoint x: 66, endPoint y: 139, distance: 4.9
click at [6, 112] on div at bounding box center [2, 111] width 6 height 1
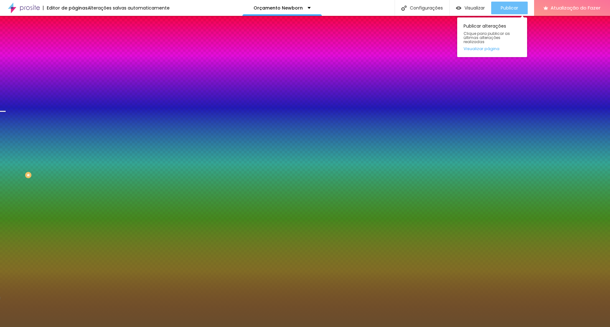
click at [521, 8] on button "Publicar" at bounding box center [509, 8] width 37 height 13
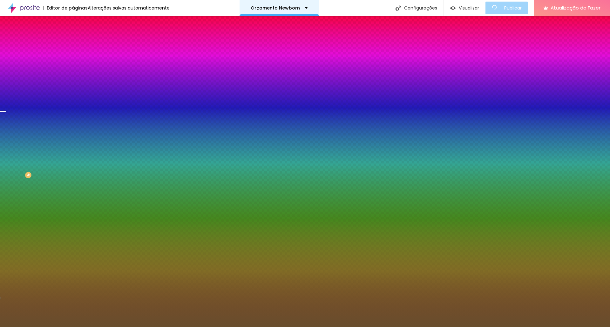
click at [289, 7] on font "Orçamento Newborn" at bounding box center [275, 8] width 49 height 6
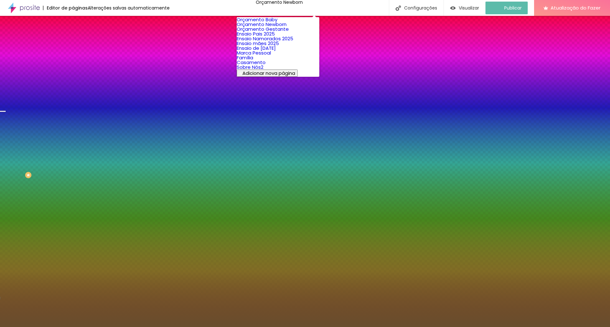
click at [269, 32] on font "Orçamento Gestante" at bounding box center [263, 29] width 52 height 7
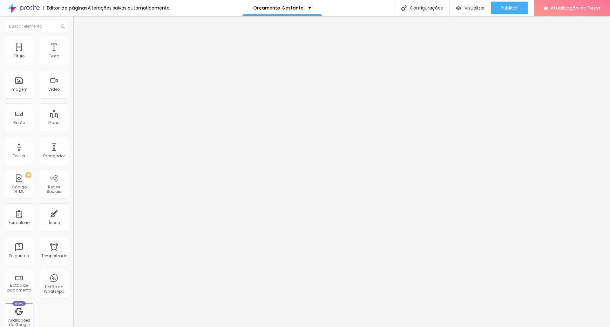
click at [73, 42] on li "Estilo" at bounding box center [109, 40] width 73 height 6
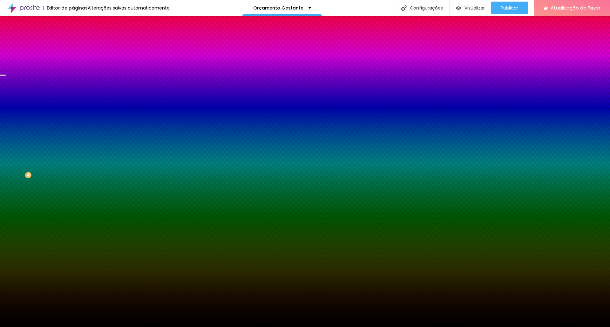
drag, startPoint x: 53, startPoint y: 115, endPoint x: 68, endPoint y: 114, distance: 15.0
click at [73, 93] on div "#000000" at bounding box center [109, 89] width 73 height 6
paste input "684E2D"
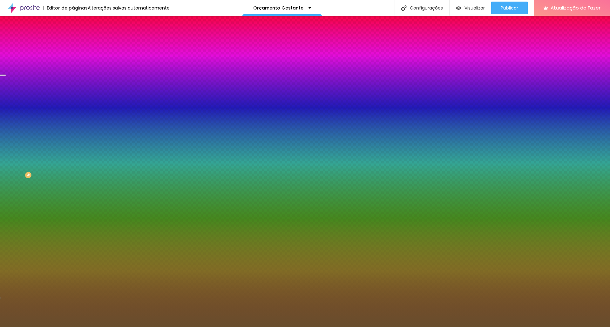
type input "#684E2D"
click at [73, 86] on div at bounding box center [109, 86] width 73 height 0
drag, startPoint x: 65, startPoint y: 134, endPoint x: 65, endPoint y: 139, distance: 5.1
click at [6, 112] on div at bounding box center [2, 111] width 6 height 1
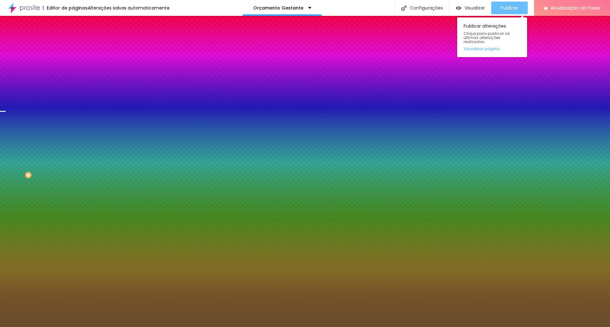
click at [499, 7] on button "Publicar" at bounding box center [509, 8] width 37 height 13
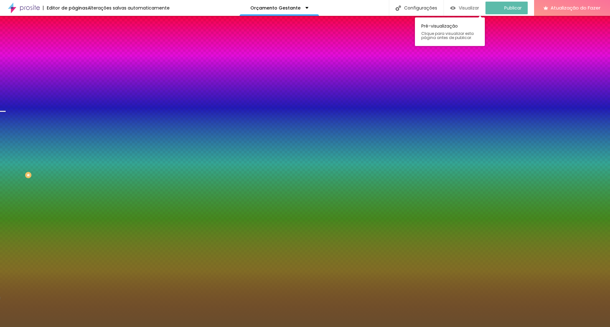
click at [474, 8] on font "Visualizar" at bounding box center [469, 8] width 20 height 6
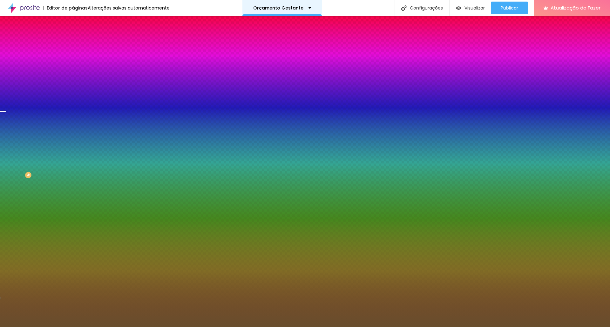
click at [290, 8] on font "Orçamento Gestante" at bounding box center [278, 8] width 50 height 6
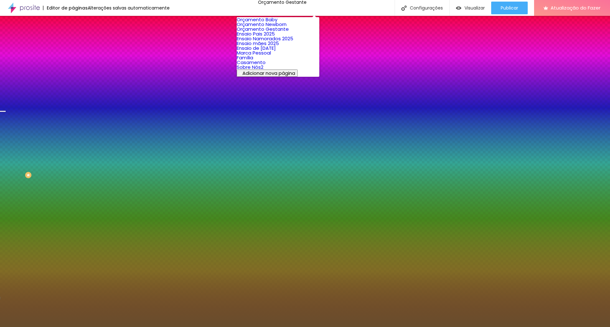
click at [280, 28] on font "Orçamento Newborn" at bounding box center [262, 24] width 50 height 7
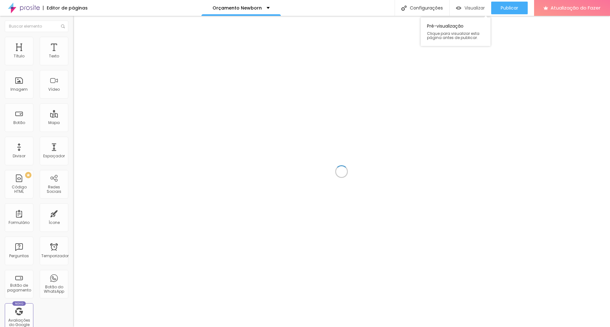
click at [469, 8] on font "Visualizar" at bounding box center [474, 8] width 20 height 6
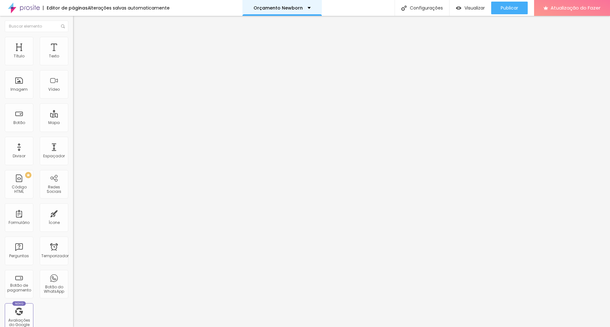
click at [290, 8] on font "Orçamento Newborn" at bounding box center [277, 8] width 49 height 6
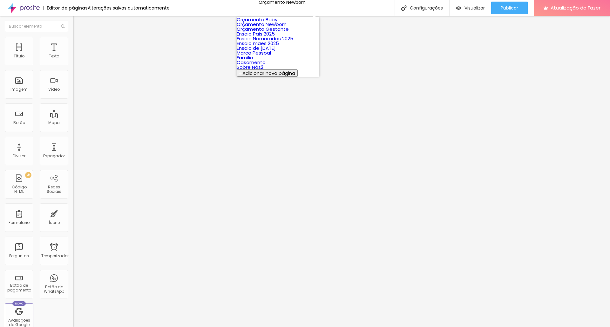
click at [269, 23] on font "Orçamento Baby" at bounding box center [257, 19] width 41 height 7
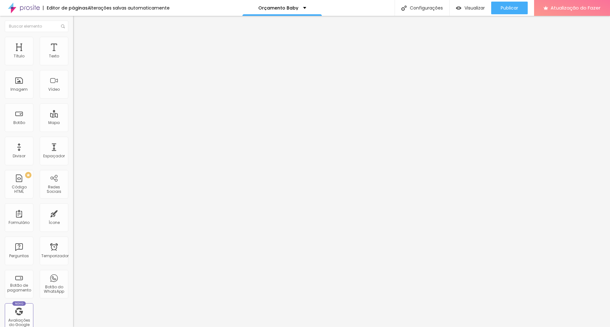
click at [73, 41] on li "Estilo" at bounding box center [109, 40] width 73 height 6
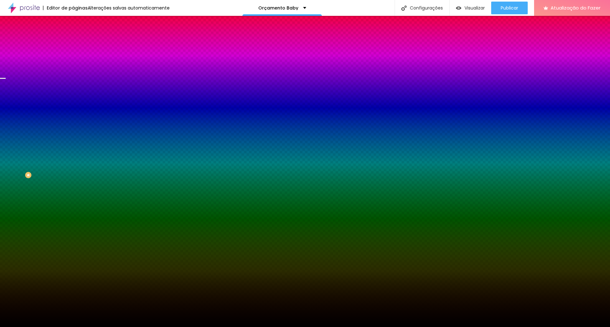
drag, startPoint x: 53, startPoint y: 113, endPoint x: 68, endPoint y: 113, distance: 14.6
click at [73, 93] on input "#000000" at bounding box center [111, 89] width 76 height 6
paste input "684E2D"
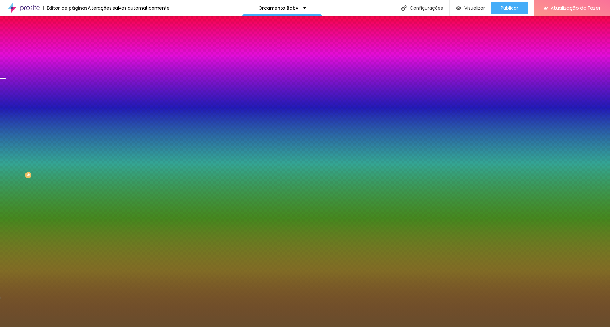
type input "#684E2D"
click at [73, 86] on div at bounding box center [109, 86] width 73 height 0
drag, startPoint x: 66, startPoint y: 134, endPoint x: 66, endPoint y: 140, distance: 6.1
click at [66, 140] on div at bounding box center [305, 163] width 610 height 327
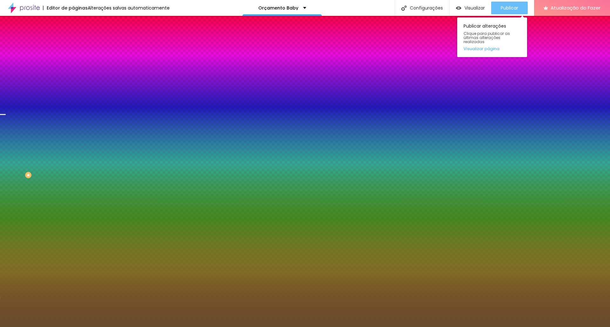
click at [516, 6] on font "Publicar" at bounding box center [508, 8] width 17 height 6
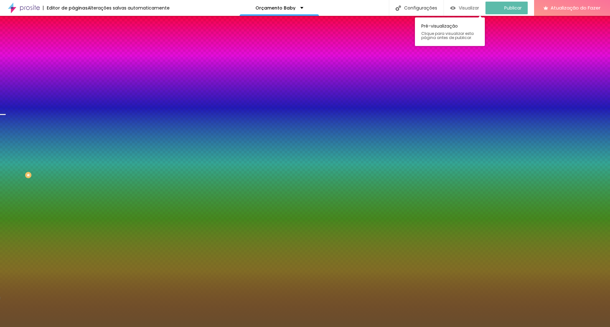
click at [470, 7] on font "Visualizar" at bounding box center [469, 8] width 20 height 6
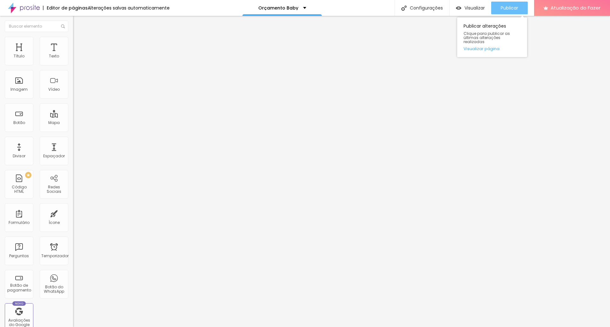
click at [506, 7] on font "Publicar" at bounding box center [508, 8] width 17 height 6
click at [292, 9] on font "Orçamento Baby" at bounding box center [278, 8] width 40 height 6
click at [73, 94] on button "button" at bounding box center [77, 90] width 9 height 7
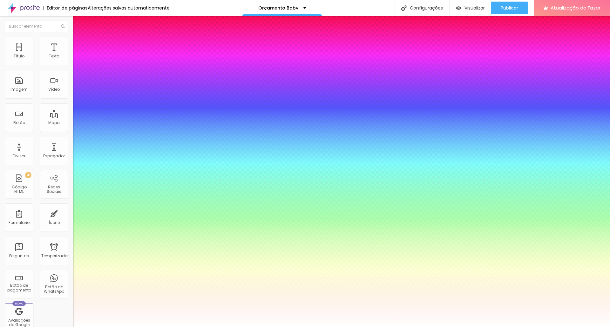
type input "1"
type input "0.5"
click at [272, 327] on div at bounding box center [305, 327] width 610 height 0
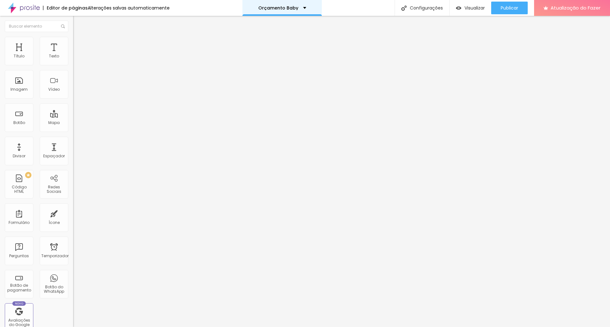
click at [272, 9] on font "Orçamento Baby" at bounding box center [278, 8] width 40 height 6
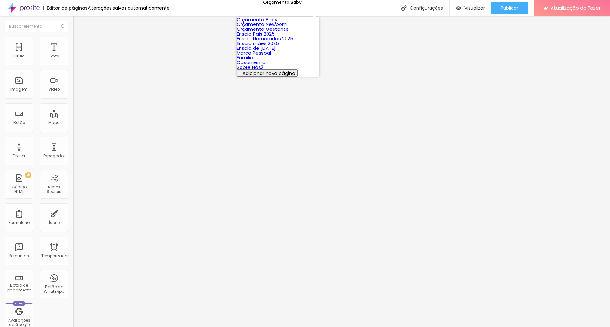
click at [270, 28] on font "Orçamento Newborn" at bounding box center [262, 24] width 50 height 7
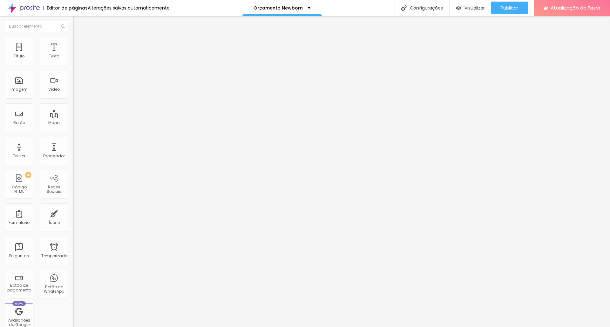
click at [76, 92] on icon "button" at bounding box center [78, 90] width 4 height 4
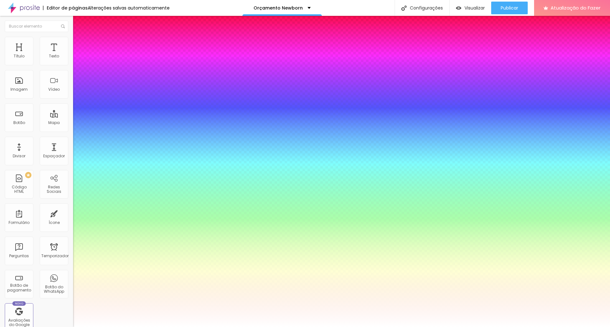
type input "1"
type input "0.5"
drag, startPoint x: 137, startPoint y: 179, endPoint x: 142, endPoint y: 179, distance: 4.8
type input "8"
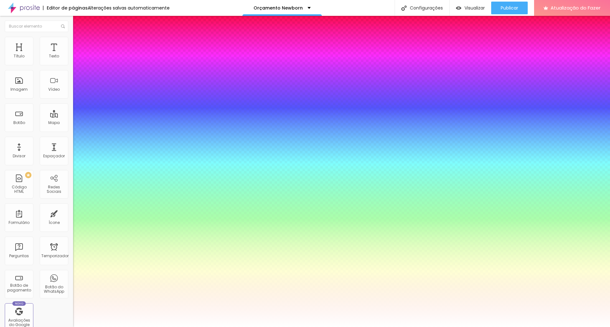
type input "8"
type input "1"
type input "0.5"
type input "80"
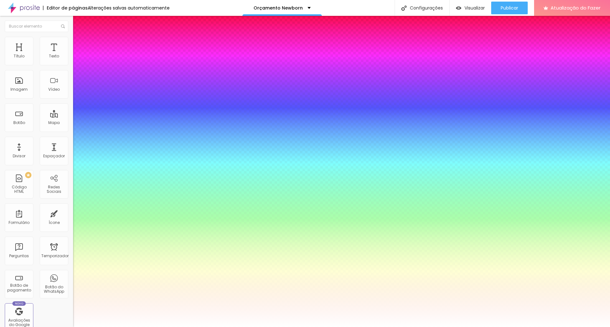
type input "1"
type input "0.5"
type input "80"
type input "1"
type input "0.5"
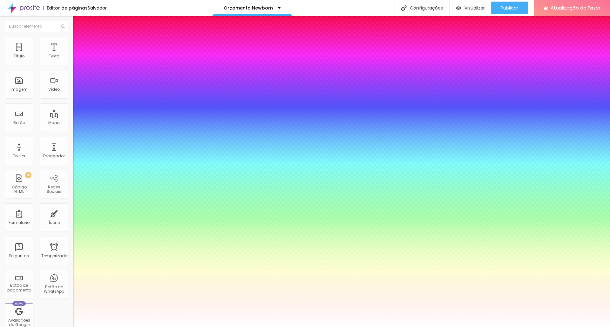
type input "1"
type input "0.5"
click at [512, 327] on div at bounding box center [305, 327] width 610 height 0
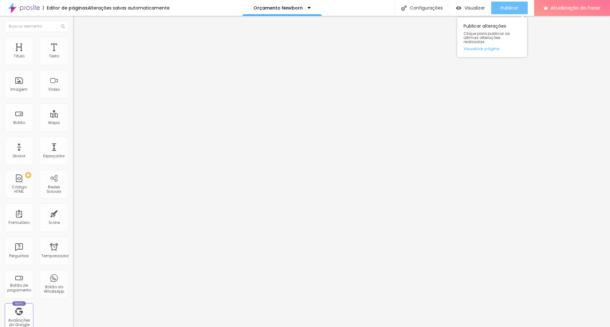
click at [515, 7] on font "Publicar" at bounding box center [508, 8] width 17 height 6
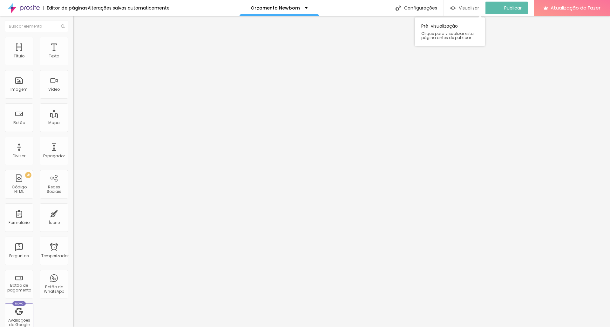
click at [473, 9] on font "Visualizar" at bounding box center [469, 8] width 20 height 6
click at [289, 9] on font "Orçamento Newborn" at bounding box center [277, 8] width 49 height 6
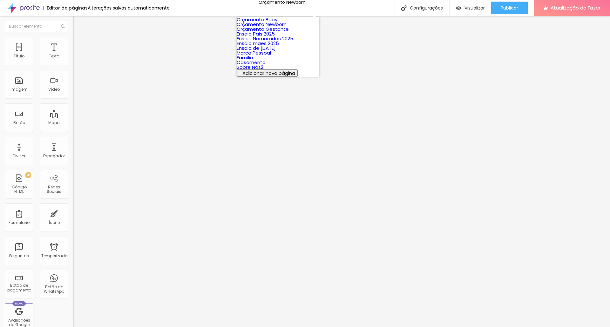
click at [284, 32] on font "Orçamento Gestante" at bounding box center [263, 29] width 52 height 7
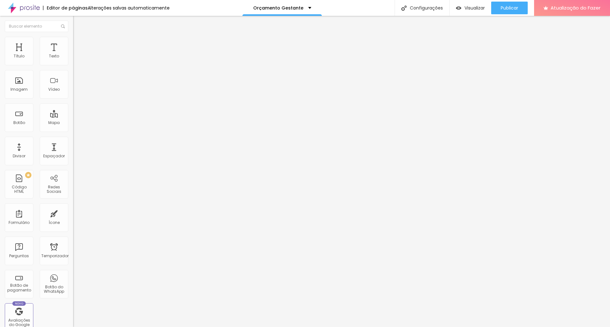
click at [76, 92] on icon "button" at bounding box center [78, 90] width 4 height 4
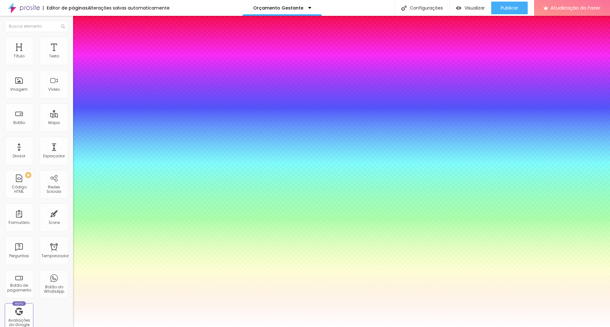
type input "1"
type input "0.5"
type input "8"
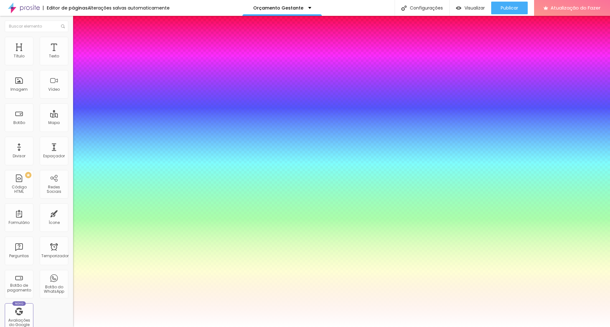
type input "8"
type input "1"
type input "0.5"
type input "80"
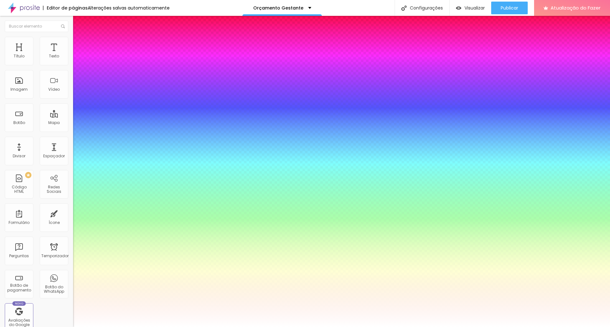
type input "1"
type input "0.5"
type input "80"
type input "1"
type input "0.5"
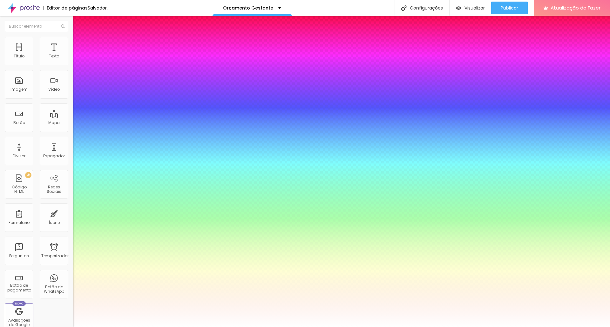
type input "1"
type input "0.5"
click at [507, 327] on div at bounding box center [305, 327] width 610 height 0
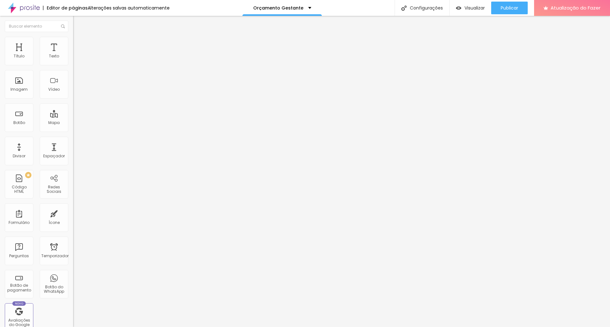
click at [507, 10] on font "Publicar" at bounding box center [508, 8] width 17 height 6
click at [469, 8] on font "Visualizar" at bounding box center [469, 8] width 20 height 6
click at [281, 6] on font "Orçamento Gestante" at bounding box center [278, 8] width 50 height 6
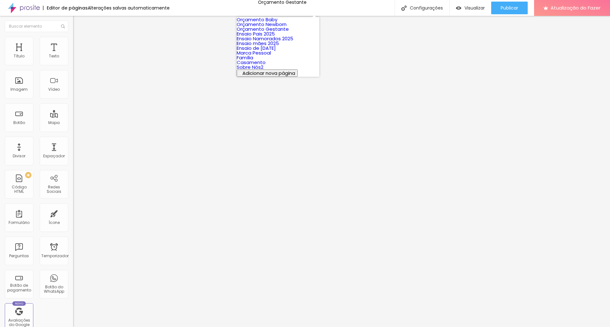
click at [277, 23] on font "Orçamento Baby" at bounding box center [257, 19] width 41 height 7
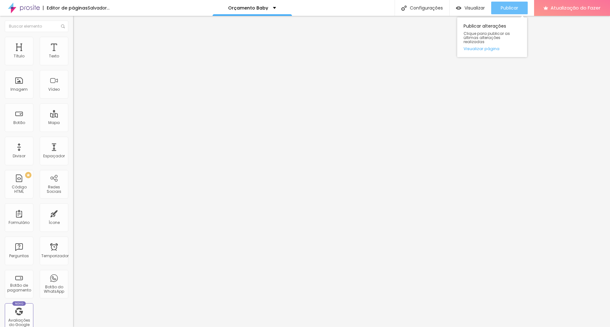
click at [508, 8] on font "Publicar" at bounding box center [508, 8] width 17 height 6
click at [503, 6] on font "Publicar" at bounding box center [508, 8] width 17 height 6
click at [511, 6] on font "Publicar" at bounding box center [508, 8] width 17 height 6
click at [510, 5] on font "Publicar" at bounding box center [508, 8] width 17 height 6
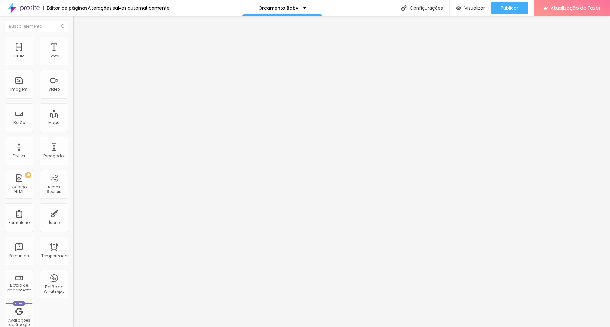
click at [77, 55] on font "Trocar imagem" at bounding box center [92, 51] width 31 height 5
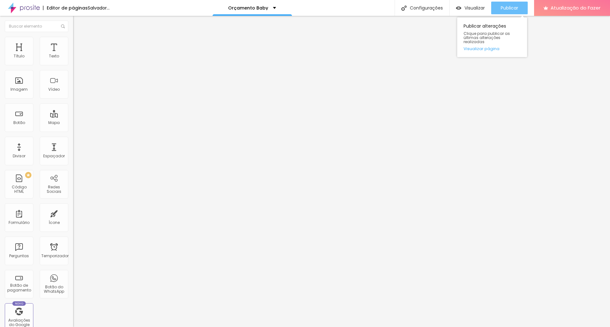
click at [504, 5] on font "Publicar" at bounding box center [508, 8] width 17 height 6
click at [521, 7] on button "Publicar" at bounding box center [509, 8] width 37 height 13
click at [522, 7] on button "Publicar" at bounding box center [509, 8] width 37 height 13
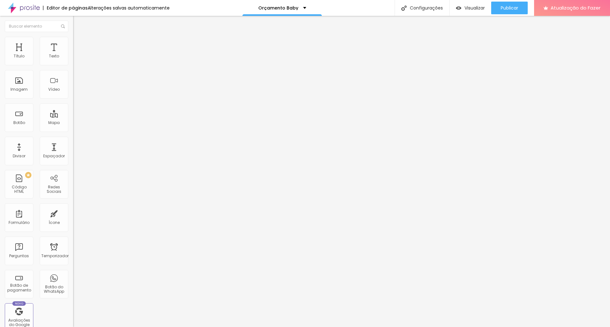
click at [77, 55] on font "Trocar imagem" at bounding box center [92, 51] width 31 height 5
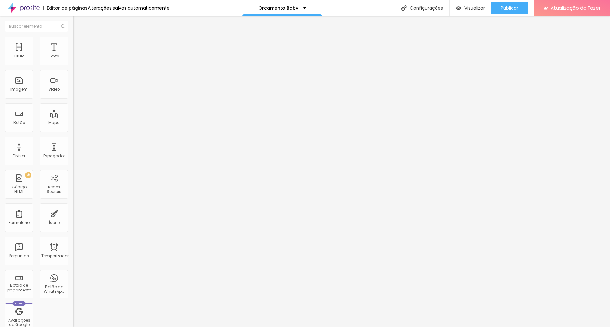
click at [520, 10] on button "Publicar" at bounding box center [509, 8] width 37 height 13
click at [511, 11] on div "Publicar" at bounding box center [508, 8] width 17 height 13
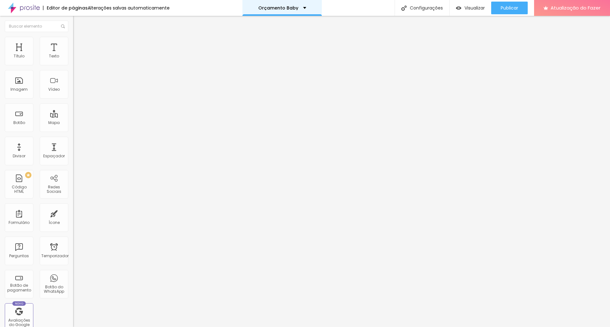
click at [287, 9] on font "Orçamento Baby" at bounding box center [278, 8] width 40 height 6
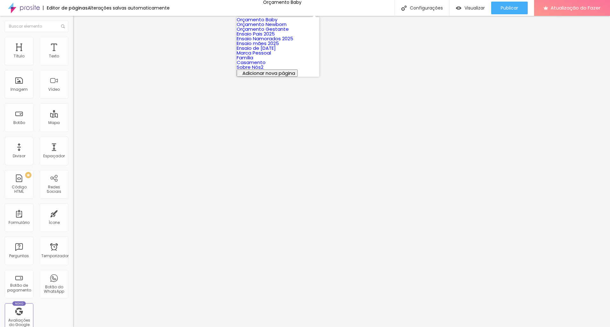
click at [283, 28] on font "Orçamento Newborn" at bounding box center [262, 24] width 50 height 7
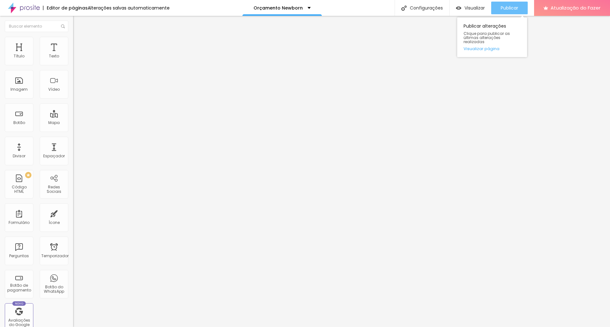
click at [508, 9] on font "Publicar" at bounding box center [508, 8] width 17 height 6
click at [515, 5] on font "Publicar" at bounding box center [508, 8] width 17 height 6
click at [275, 9] on font "Orçamento Newborn" at bounding box center [277, 8] width 49 height 6
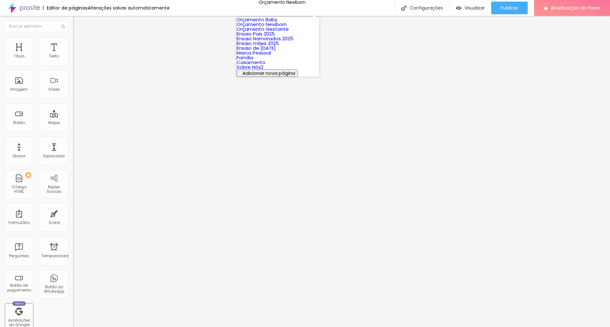
click at [271, 32] on font "Orçamento Gestante" at bounding box center [263, 29] width 52 height 7
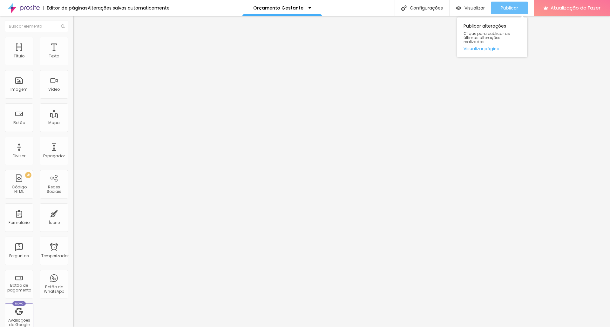
click at [500, 10] on font "Publicar" at bounding box center [508, 8] width 17 height 6
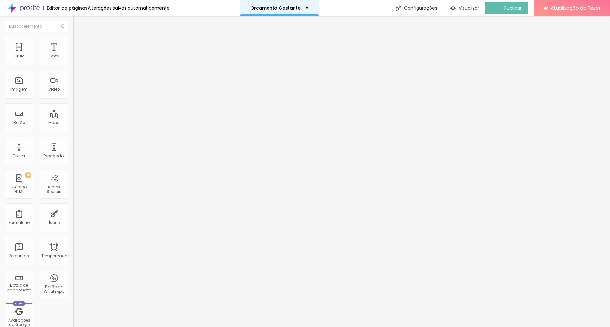
click at [284, 7] on font "Orçamento Gestante" at bounding box center [275, 8] width 50 height 6
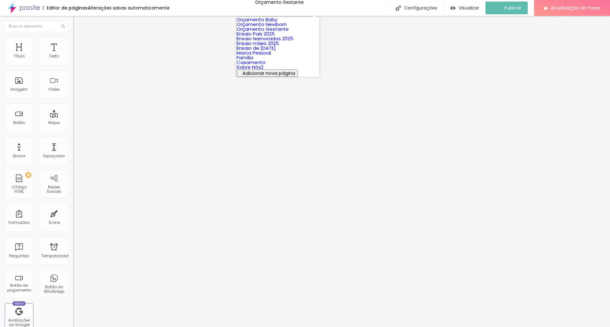
click at [277, 23] on font "Orçamento Baby" at bounding box center [257, 19] width 41 height 7
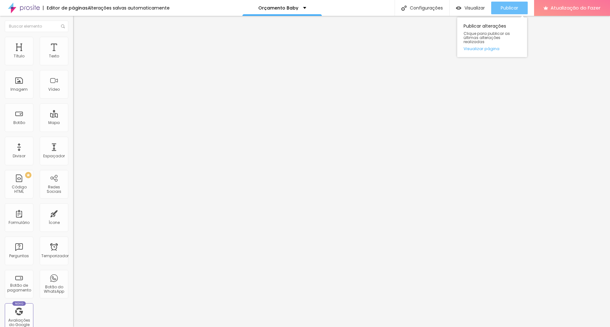
click at [509, 6] on font "Publicar" at bounding box center [508, 8] width 17 height 6
click at [505, 7] on font "Publicar" at bounding box center [508, 8] width 17 height 6
click at [73, 40] on img at bounding box center [76, 40] width 6 height 6
click at [73, 36] on img at bounding box center [76, 33] width 6 height 6
click at [503, 9] on font "Publicar" at bounding box center [508, 8] width 17 height 6
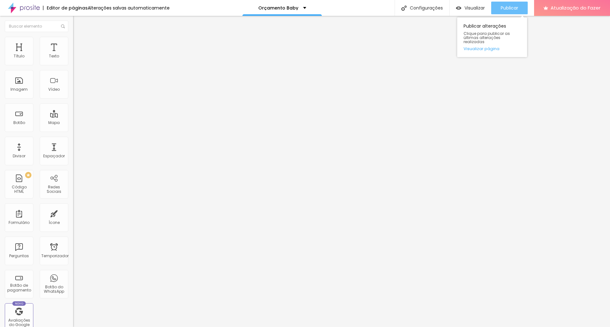
click at [521, 3] on button "Publicar" at bounding box center [509, 8] width 37 height 13
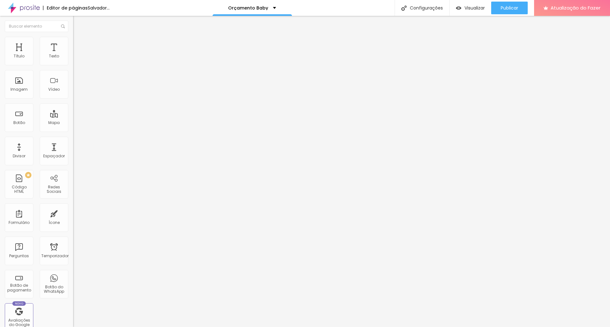
click at [77, 55] on font "Trocar imagem" at bounding box center [92, 51] width 31 height 5
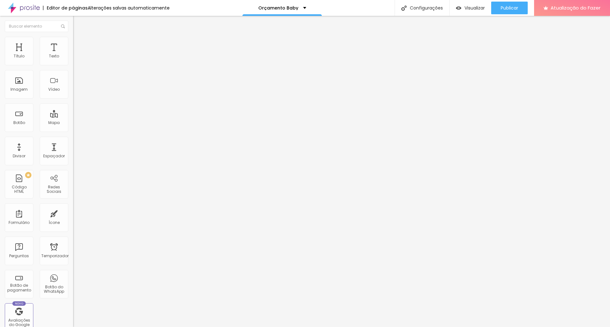
click at [77, 55] on font "Trocar imagem" at bounding box center [92, 51] width 31 height 5
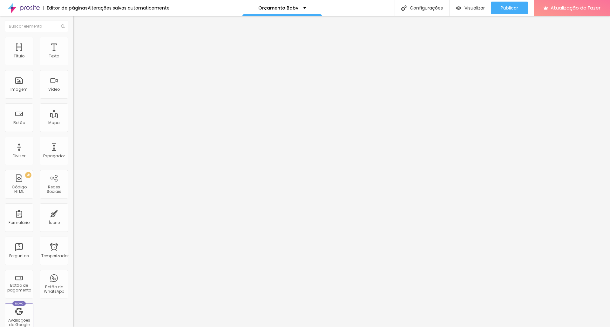
click at [512, 6] on font "Publicar" at bounding box center [508, 8] width 17 height 6
click at [508, 7] on font "Publicar" at bounding box center [508, 8] width 17 height 6
click at [506, 8] on font "Publicar" at bounding box center [508, 8] width 17 height 6
click at [518, 5] on font "Publicar" at bounding box center [508, 8] width 17 height 6
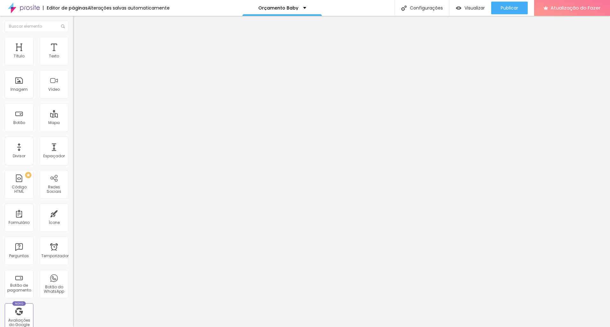
click at [77, 55] on font "Trocar imagem" at bounding box center [92, 51] width 31 height 5
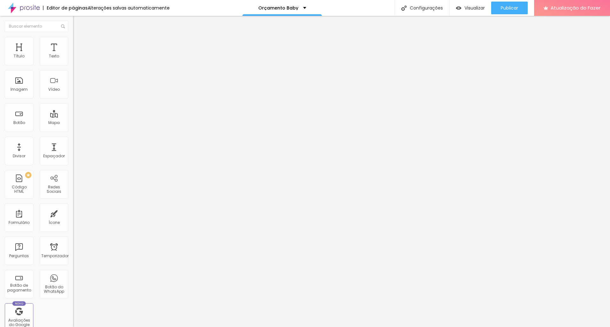
click at [77, 55] on font "Trocar imagem" at bounding box center [92, 51] width 31 height 5
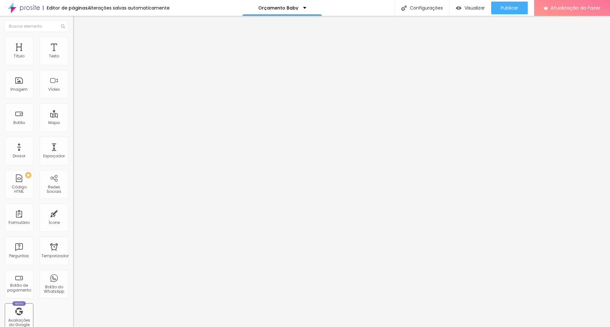
click at [77, 55] on font "Trocar imagem" at bounding box center [92, 51] width 31 height 5
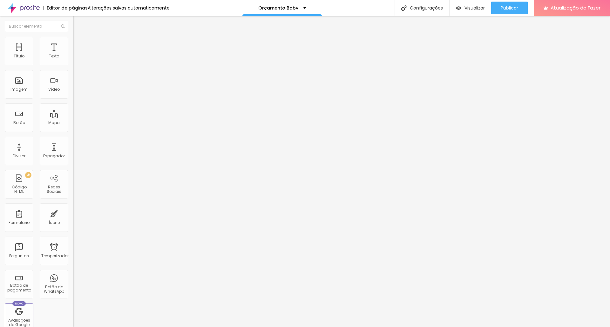
click at [77, 55] on font "Trocar imagem" at bounding box center [92, 51] width 31 height 5
click at [507, 6] on font "Publicar" at bounding box center [508, 8] width 17 height 6
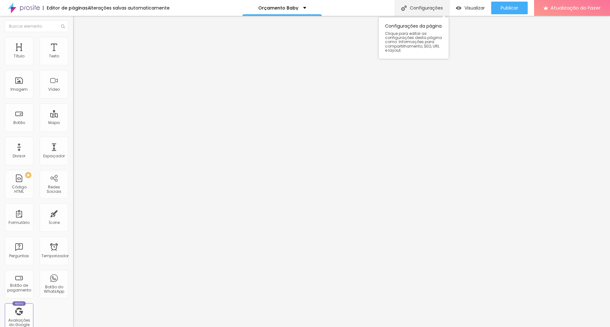
click at [425, 7] on font "Configurações" at bounding box center [426, 8] width 33 height 6
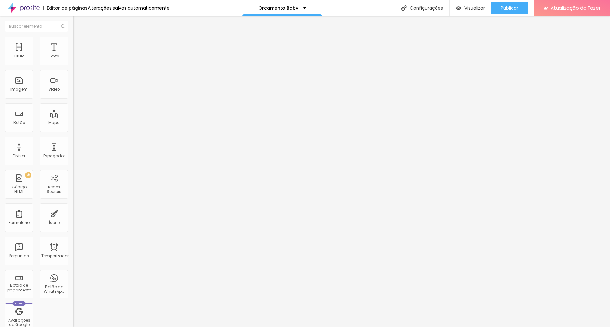
drag, startPoint x: 273, startPoint y: 212, endPoint x: 302, endPoint y: 212, distance: 28.6
type input "Orçamento Baby"
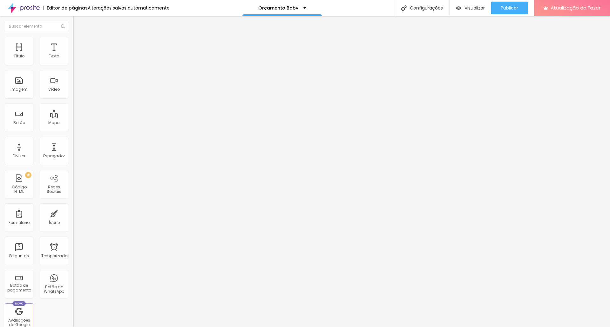
click at [504, 8] on font "Publicar" at bounding box center [508, 8] width 17 height 6
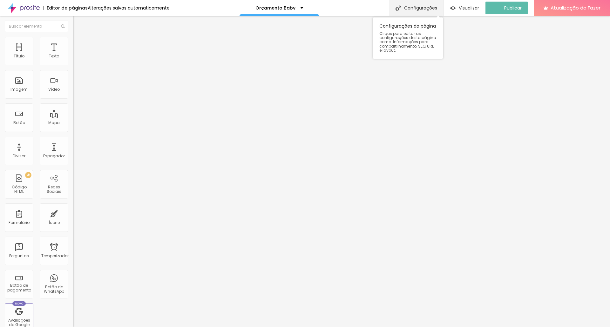
click at [435, 6] on font "Configurações" at bounding box center [420, 8] width 33 height 6
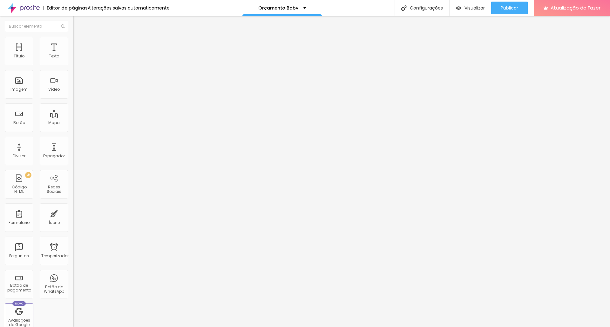
paste textarea "Trilhando os primeiros passos da jornada da vida"
type textarea "Trilhando os primeiros passos da jornada da vida."
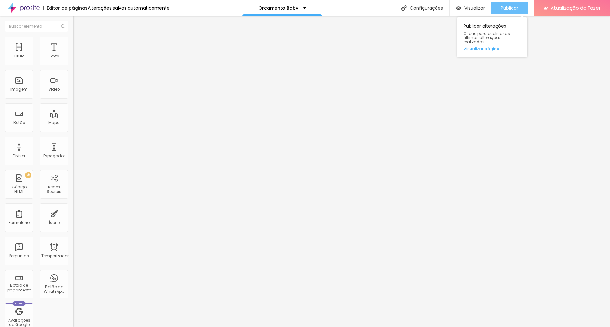
click at [507, 7] on font "Publicar" at bounding box center [508, 8] width 17 height 6
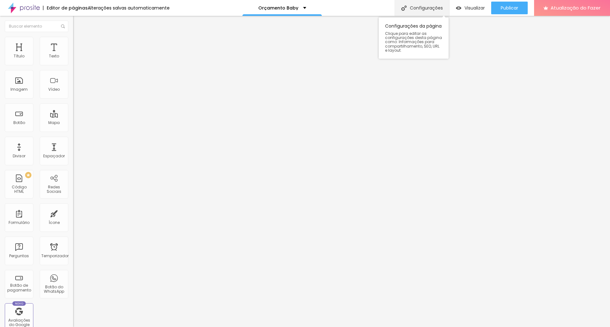
click at [433, 8] on font "Configurações" at bounding box center [426, 8] width 33 height 6
paste textarea "onde cada mês ou trimestre registra uma nova etapa do crescimento do seu bebê."
type textarea "Trilhando os primeiros passos da jornada da vida, onde cada mês ou trimestre re…"
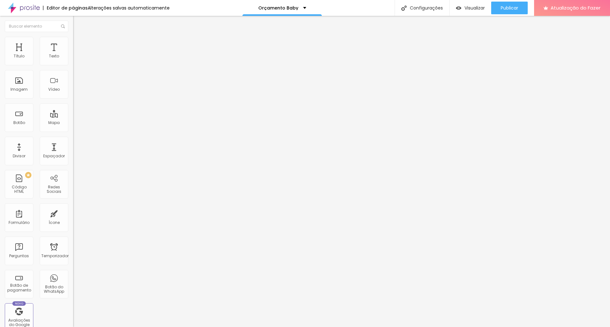
click at [426, 7] on font "Configurações" at bounding box center [426, 8] width 33 height 6
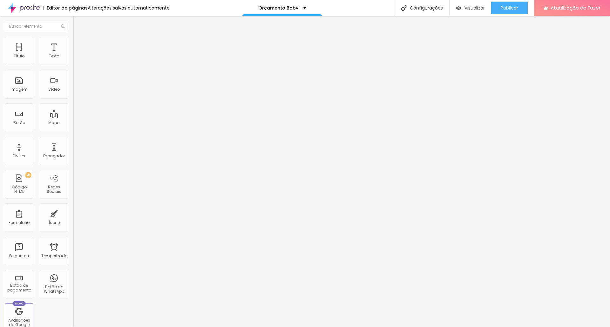
paste textarea "Em cada ensaio, mergulhe na magia de testemunhar os momentos mais preciosos da …"
drag, startPoint x: 308, startPoint y: 260, endPoint x: 238, endPoint y: 230, distance: 76.4
type textarea "Trilhando os primeiros passos da jornada da vida, onde cada mês ou trimestre re…"
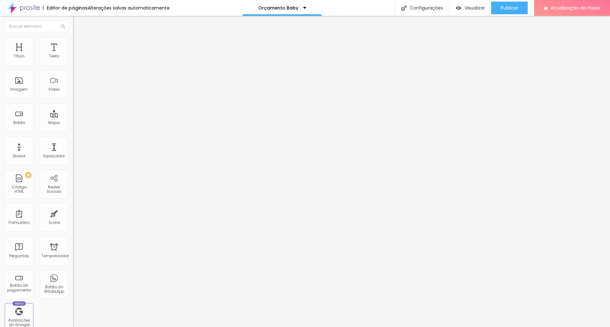
drag, startPoint x: 245, startPoint y: 198, endPoint x: 452, endPoint y: 252, distance: 214.1
paste textarea "Trilhando os primeiros passos da jornada da vida, onde cada mês ou trimestre re…"
type textarea "Trilhando os primeiros passos da jornada da vida, onde cada mês ou trimestre re…"
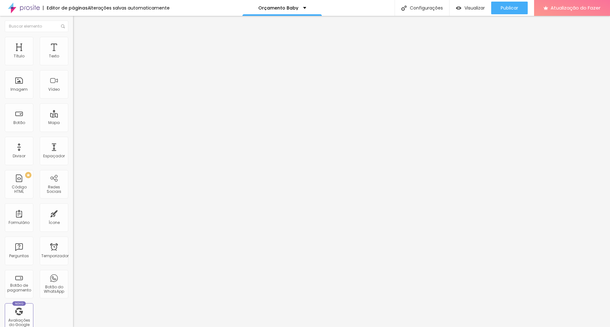
drag, startPoint x: 274, startPoint y: 174, endPoint x: 292, endPoint y: 174, distance: 17.8
type input "Orçamento Baby | Vivere Fotografia e Filme"
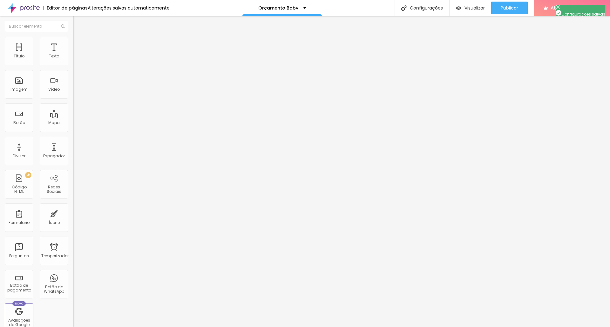
click at [292, 9] on font "Orçamento Baby" at bounding box center [278, 8] width 40 height 6
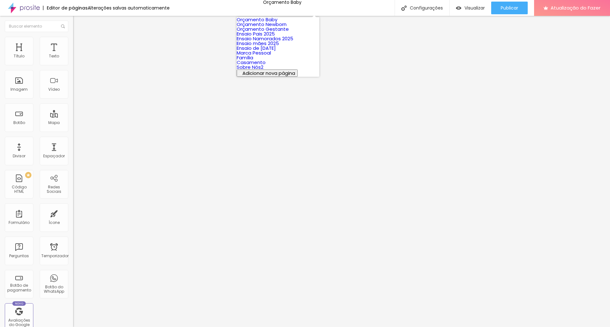
click at [286, 28] on font "Orçamento Newborn" at bounding box center [262, 24] width 50 height 7
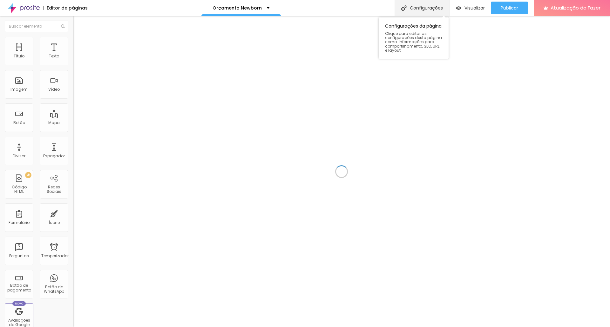
click at [433, 8] on font "Configurações" at bounding box center [426, 8] width 33 height 6
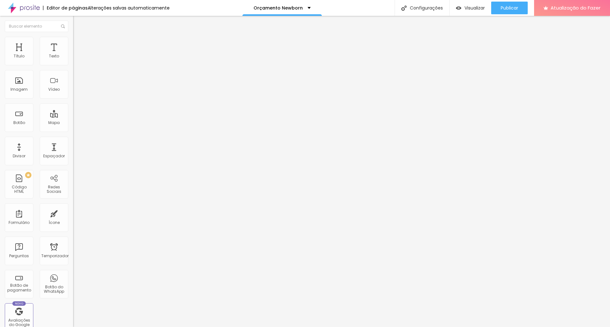
click at [285, 2] on div "Orçamento Newborn" at bounding box center [281, 8] width 79 height 16
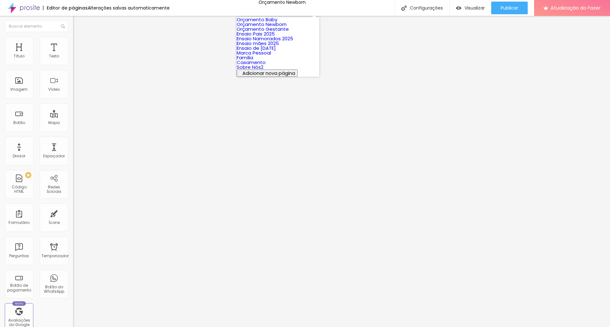
click at [270, 32] on font "Orçamento Gestante" at bounding box center [263, 29] width 52 height 7
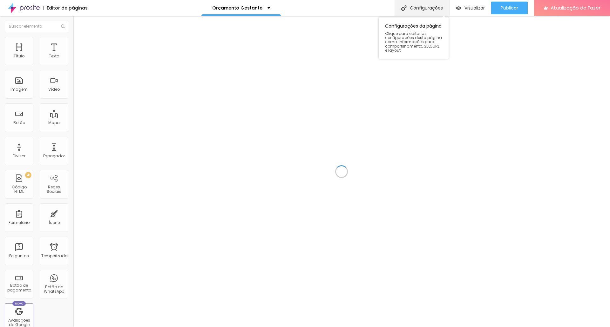
click at [435, 6] on font "Configurações" at bounding box center [426, 8] width 33 height 6
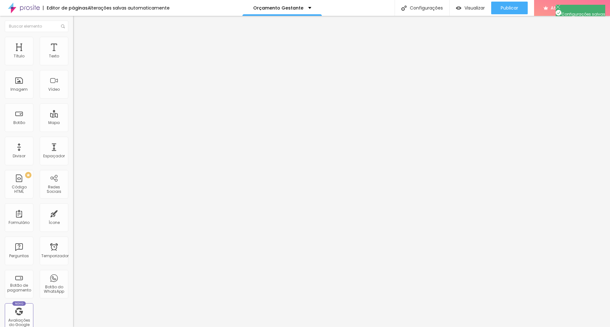
click at [279, 5] on div "Orçamento Gestante" at bounding box center [281, 8] width 79 height 16
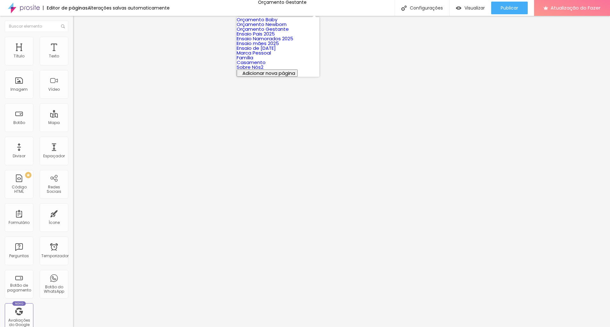
click at [277, 20] on link "Orçamento Baby" at bounding box center [257, 19] width 41 height 7
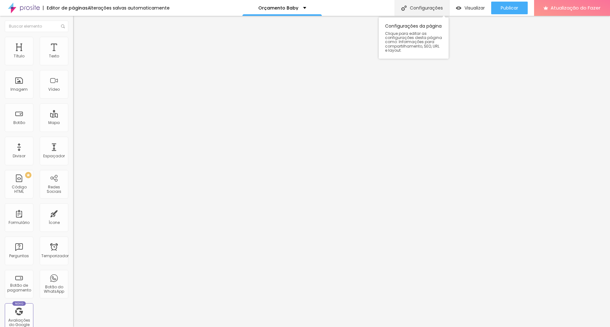
click at [431, 9] on font "Configurações" at bounding box center [426, 8] width 33 height 6
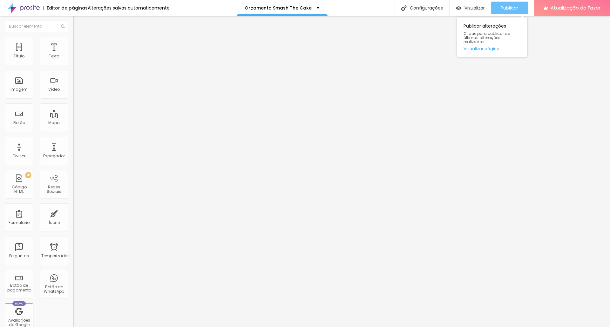
click at [510, 6] on font "Publicar" at bounding box center [508, 8] width 17 height 6
click at [507, 7] on font "Publicar" at bounding box center [508, 8] width 17 height 6
click at [73, 40] on li "Estilo" at bounding box center [109, 40] width 73 height 6
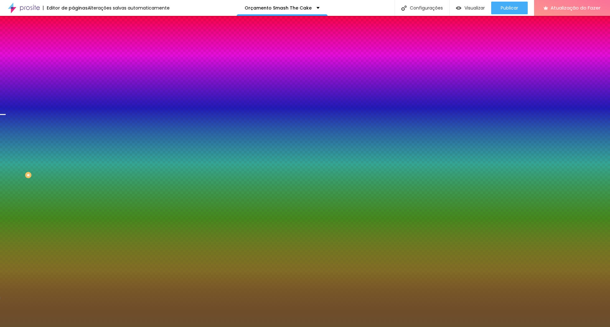
click at [77, 58] on font "Trocar imagem" at bounding box center [92, 55] width 31 height 5
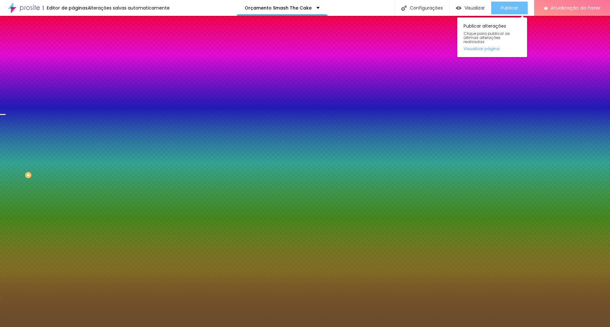
click at [507, 11] on font "Publicar" at bounding box center [508, 8] width 17 height 6
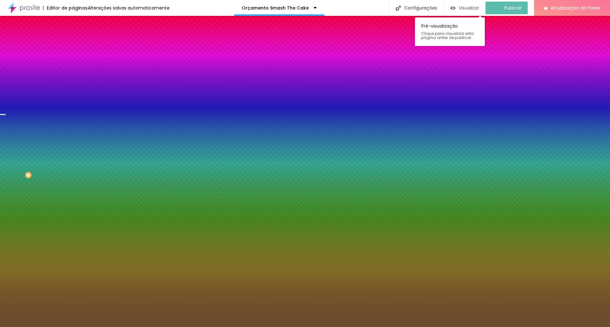
click at [466, 8] on font "Visualizar" at bounding box center [469, 8] width 20 height 6
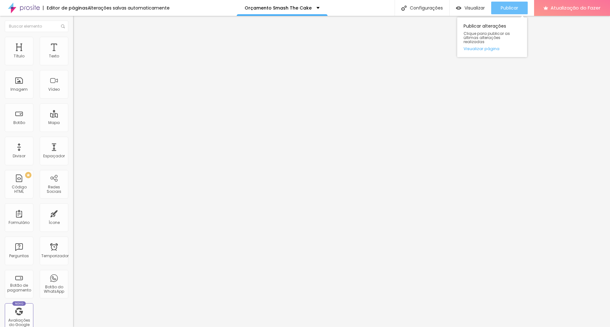
click at [507, 9] on font "Publicar" at bounding box center [508, 8] width 17 height 6
click at [508, 6] on font "Publicar" at bounding box center [508, 8] width 17 height 6
click at [511, 8] on font "Publicar" at bounding box center [508, 8] width 17 height 6
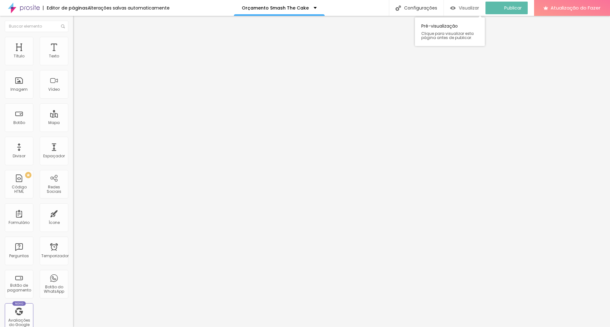
click at [463, 9] on font "Visualizar" at bounding box center [469, 8] width 20 height 6
click at [79, 43] on font "Estilo" at bounding box center [84, 40] width 10 height 5
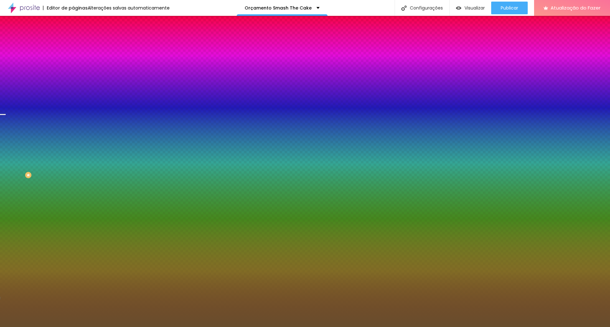
click at [77, 58] on font "Trocar imagem" at bounding box center [92, 55] width 31 height 5
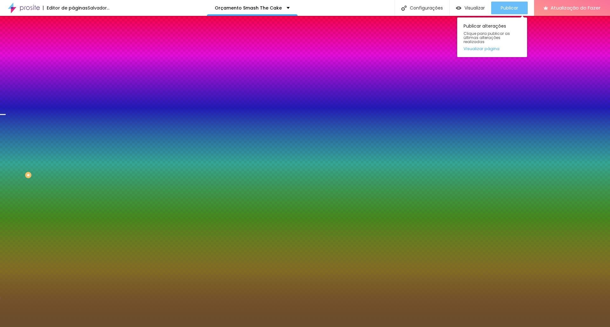
click at [511, 11] on font "Publicar" at bounding box center [508, 8] width 17 height 6
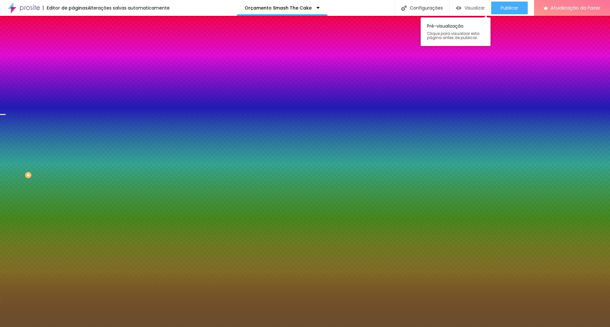
click at [474, 9] on font "Visualizar" at bounding box center [474, 8] width 20 height 6
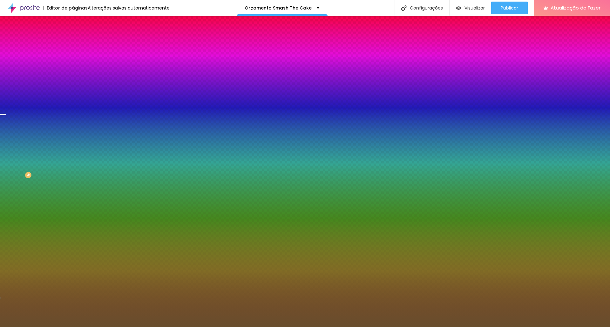
click at [77, 58] on font "Trocar imagem" at bounding box center [92, 55] width 31 height 5
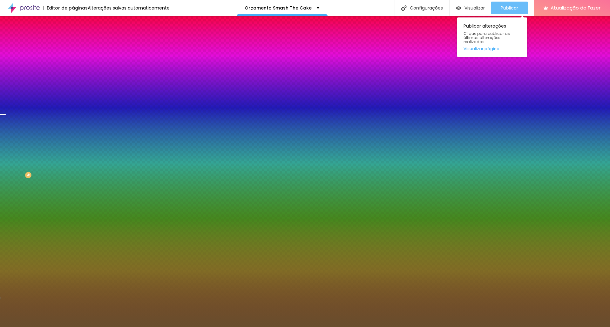
click at [499, 9] on button "Publicar" at bounding box center [509, 8] width 37 height 13
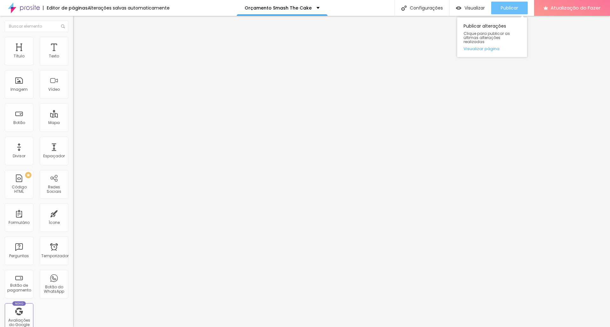
click at [510, 8] on font "Publicar" at bounding box center [508, 8] width 17 height 6
click at [511, 7] on font "Publicar" at bounding box center [508, 8] width 17 height 6
click at [500, 8] on button "Publicar" at bounding box center [509, 8] width 37 height 13
click at [505, 9] on font "Publicar" at bounding box center [508, 8] width 17 height 6
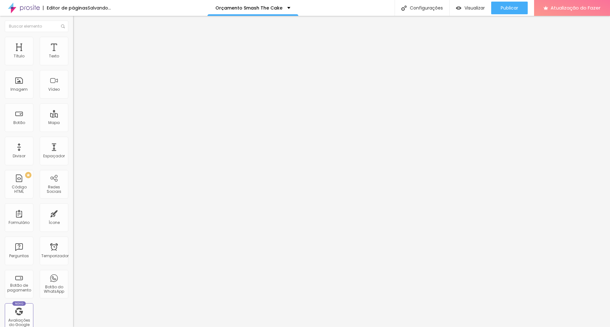
click at [77, 55] on font "Trocar imagem" at bounding box center [92, 51] width 31 height 5
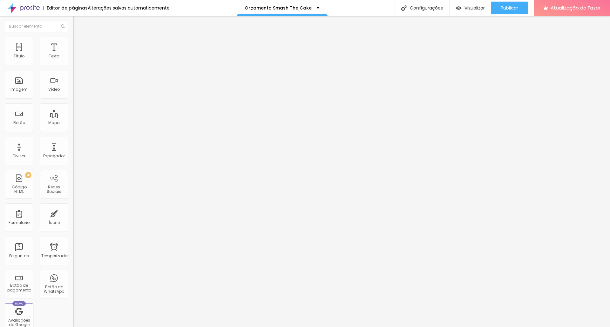
click at [77, 55] on font "Trocar imagem" at bounding box center [92, 51] width 31 height 5
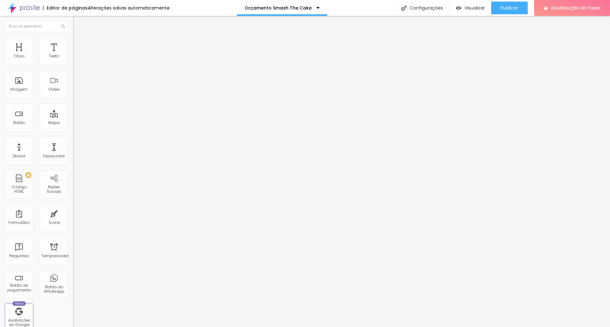
click at [77, 55] on font "Trocar imagem" at bounding box center [92, 51] width 31 height 5
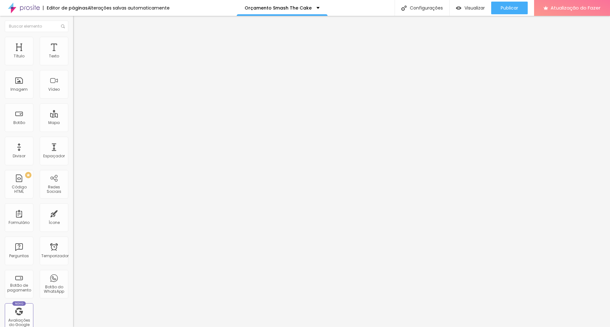
click at [77, 55] on font "Trocar imagem" at bounding box center [92, 51] width 31 height 5
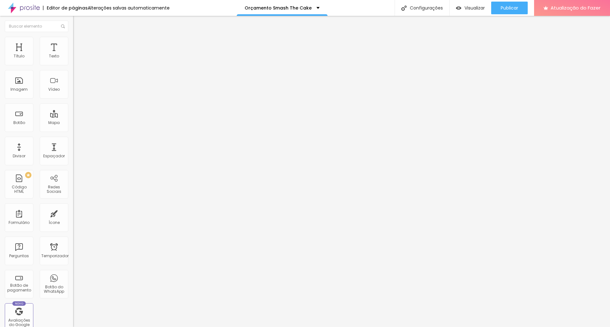
click at [516, 6] on font "Publicar" at bounding box center [508, 8] width 17 height 6
